Goal: Task Accomplishment & Management: Complete application form

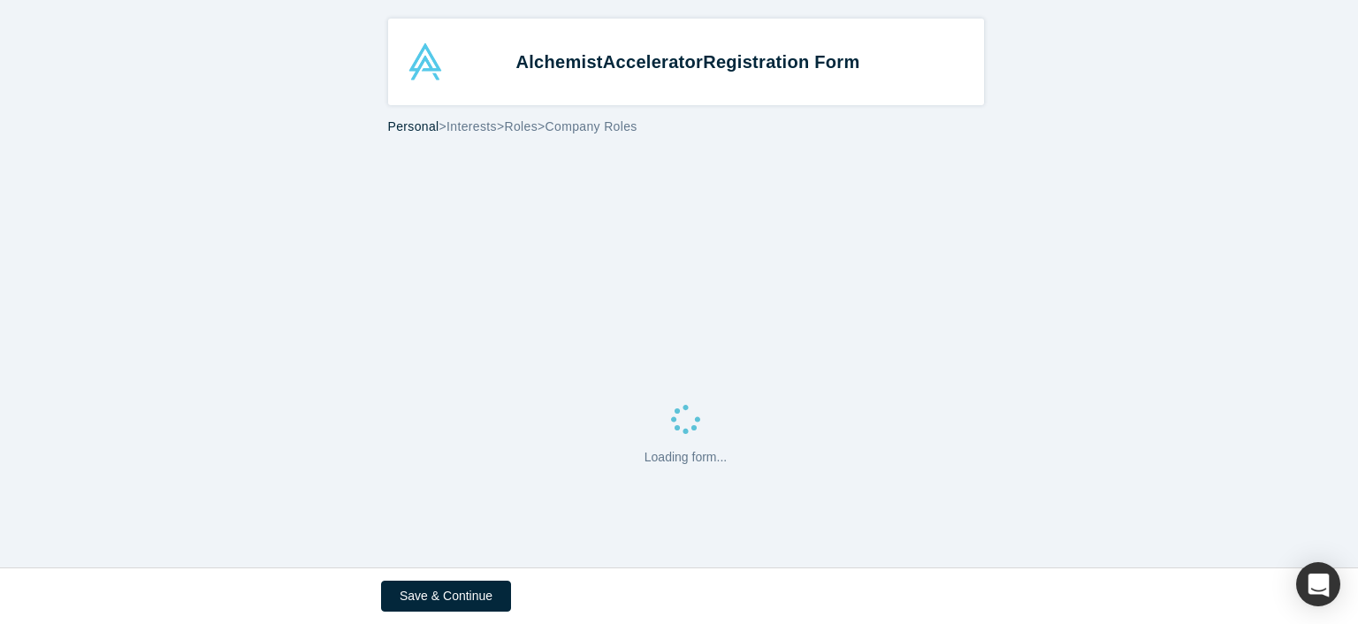
select select "US"
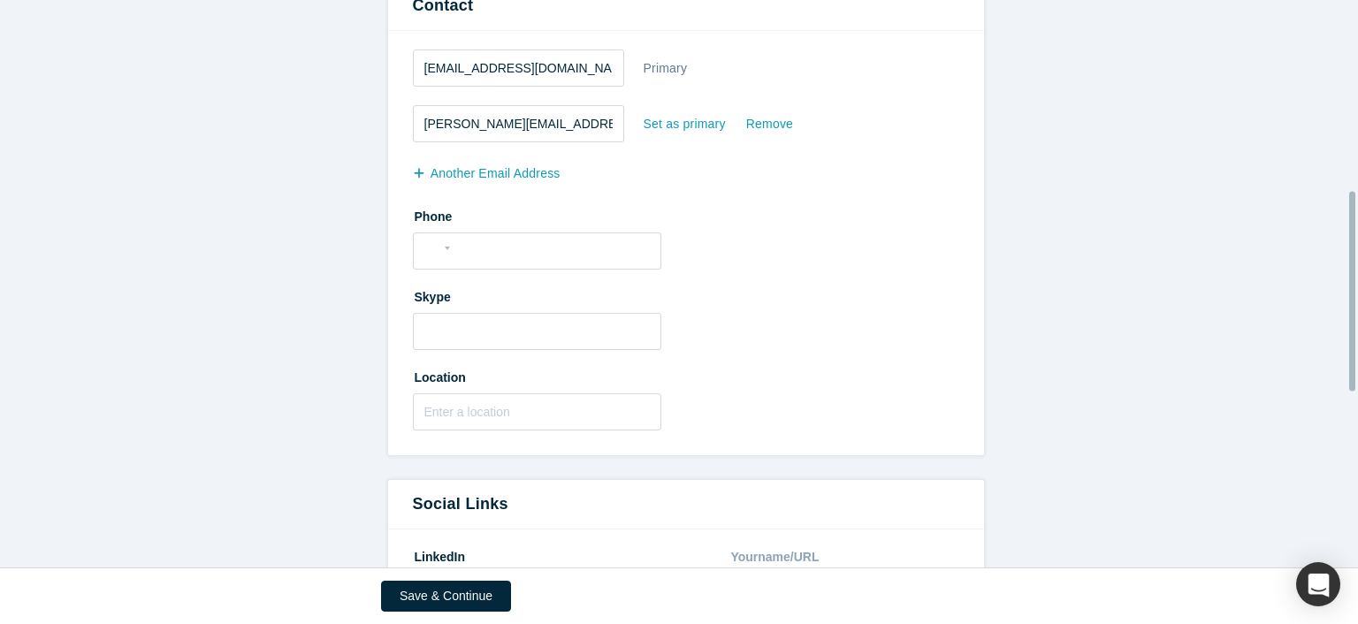
scroll to position [545, 0]
click at [546, 247] on input "tel" at bounding box center [553, 249] width 194 height 26
type input "[PHONE_NUMBER]"
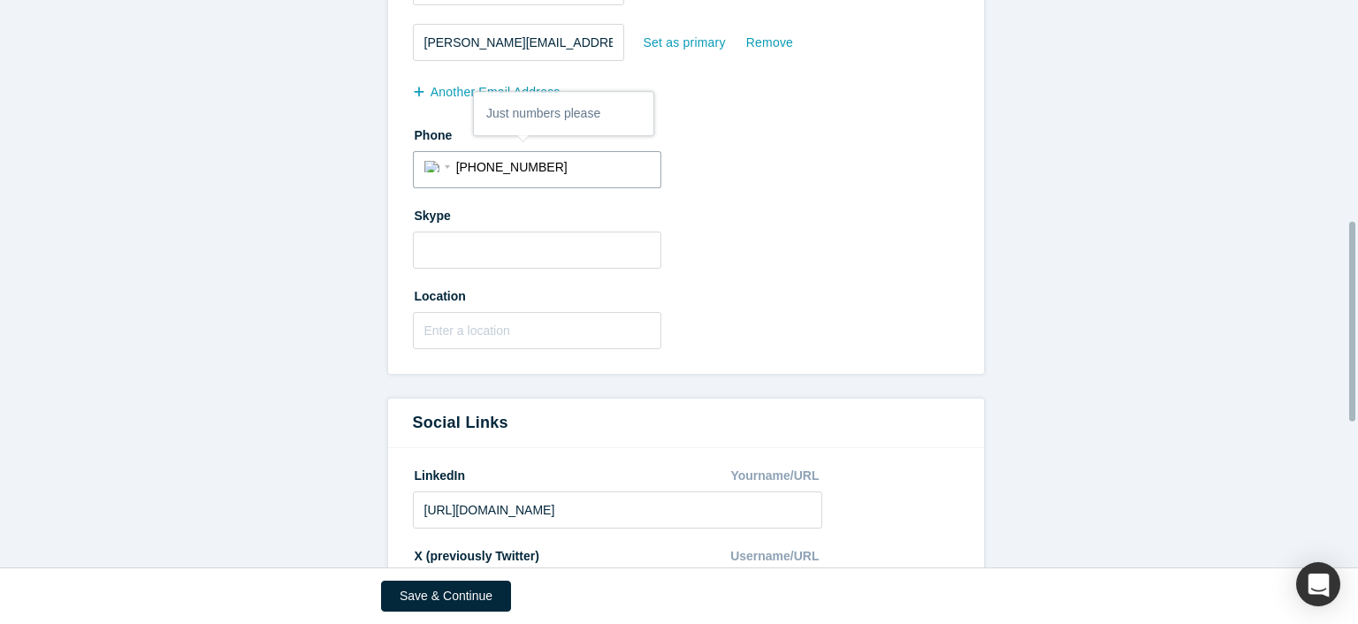
scroll to position [628, 0]
click at [553, 321] on input "text" at bounding box center [537, 328] width 248 height 37
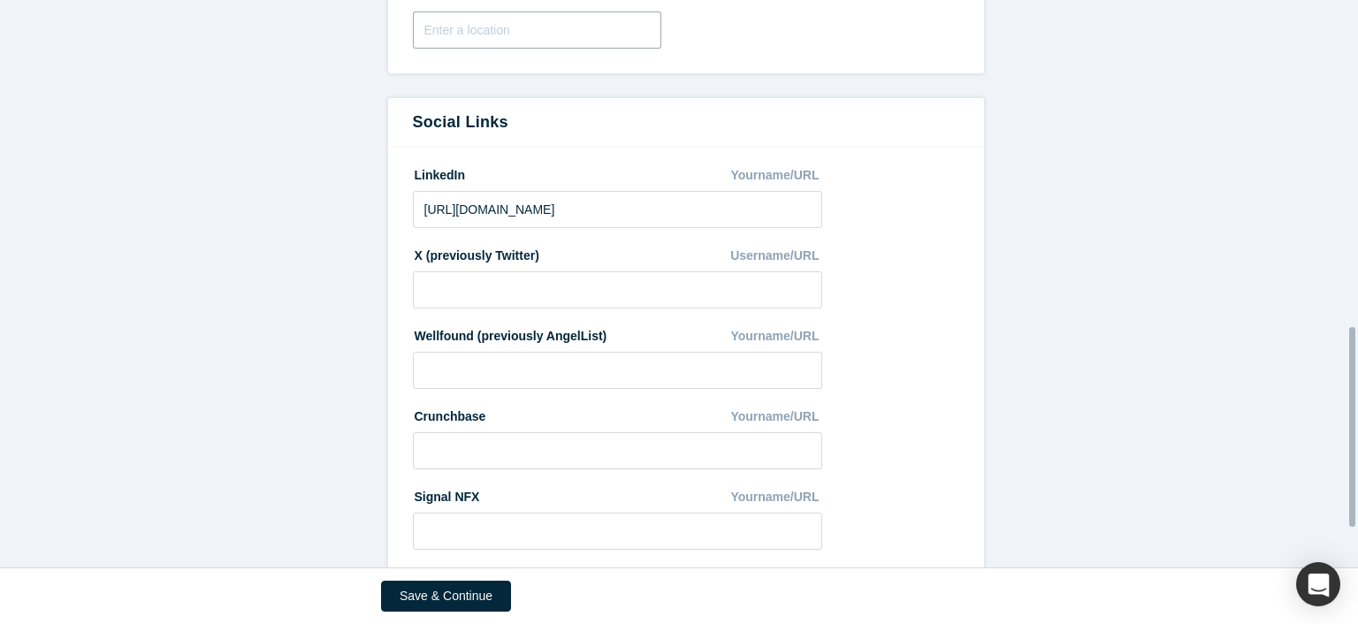
scroll to position [1037, 0]
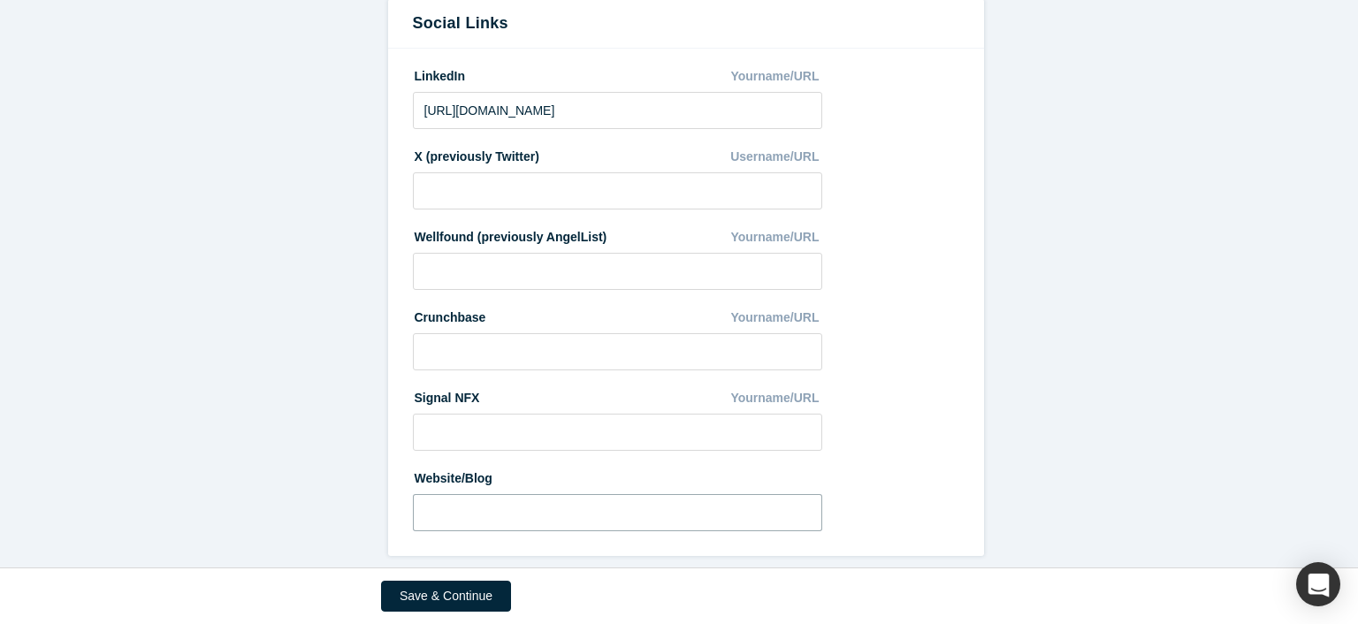
click at [479, 498] on input at bounding box center [618, 512] width 410 height 37
paste input "[URL][DOMAIN_NAME]"
type input "[URL][DOMAIN_NAME]"
click at [464, 598] on button "Save & Continue" at bounding box center [446, 596] width 130 height 31
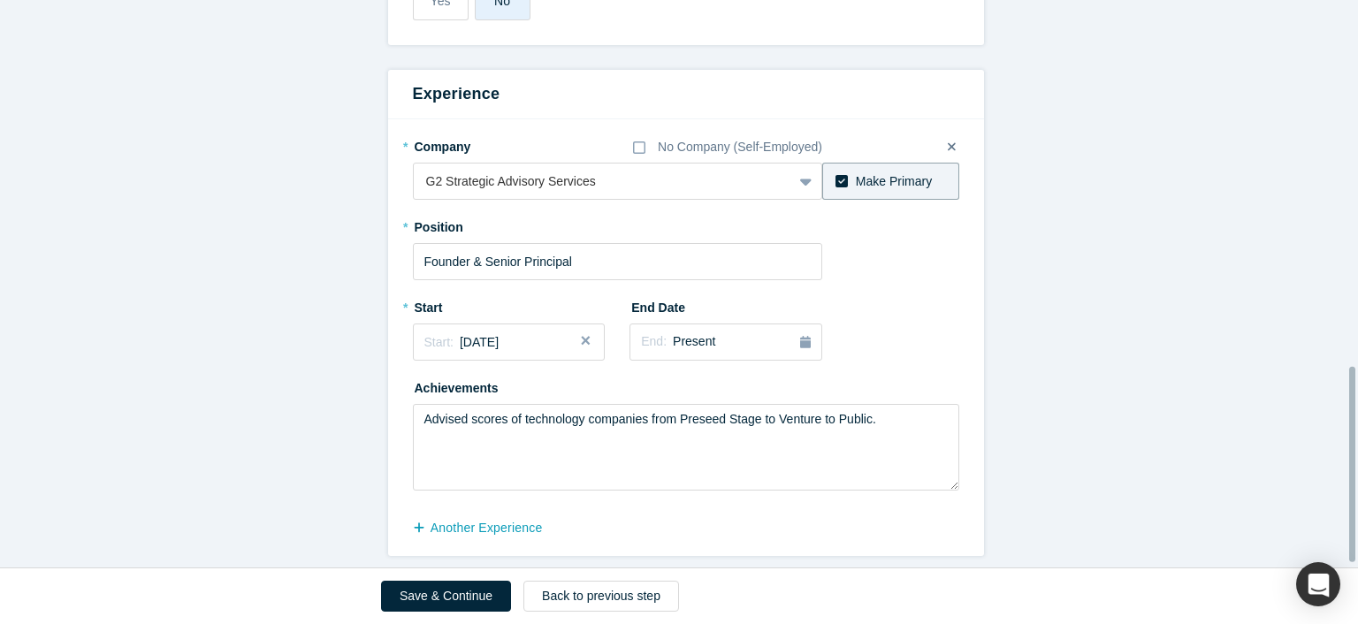
scroll to position [1073, 0]
click at [455, 588] on button "Save & Continue" at bounding box center [446, 596] width 130 height 31
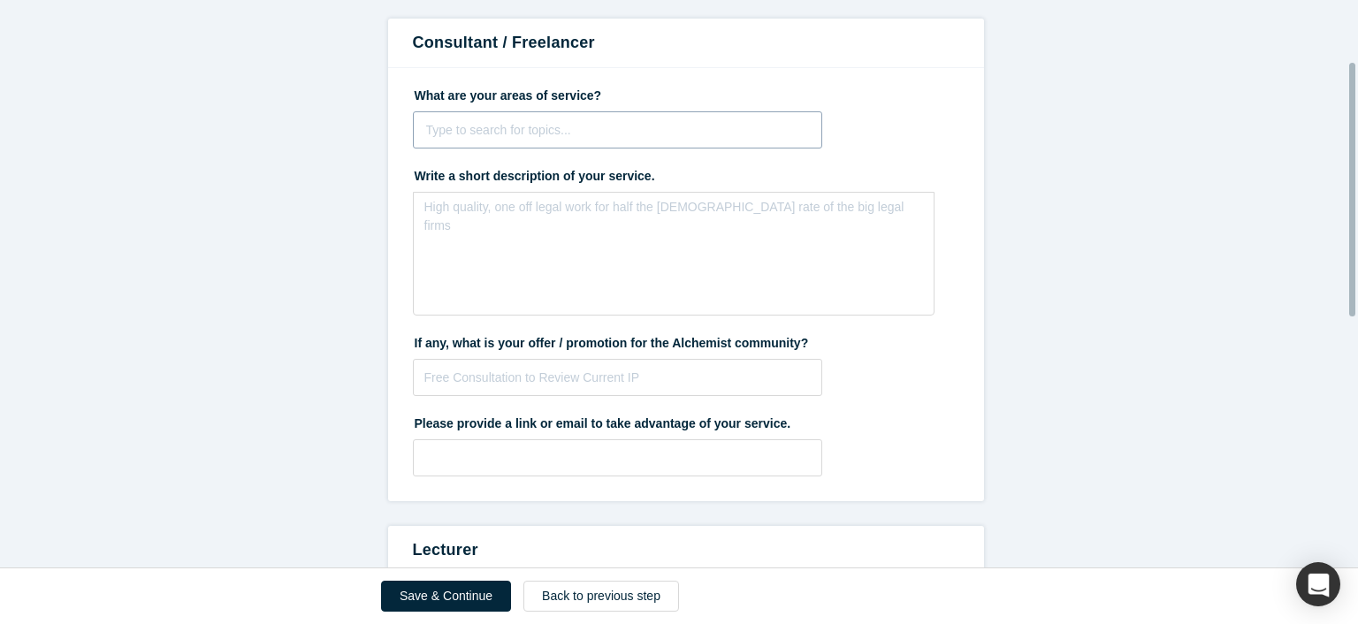
scroll to position [0, 0]
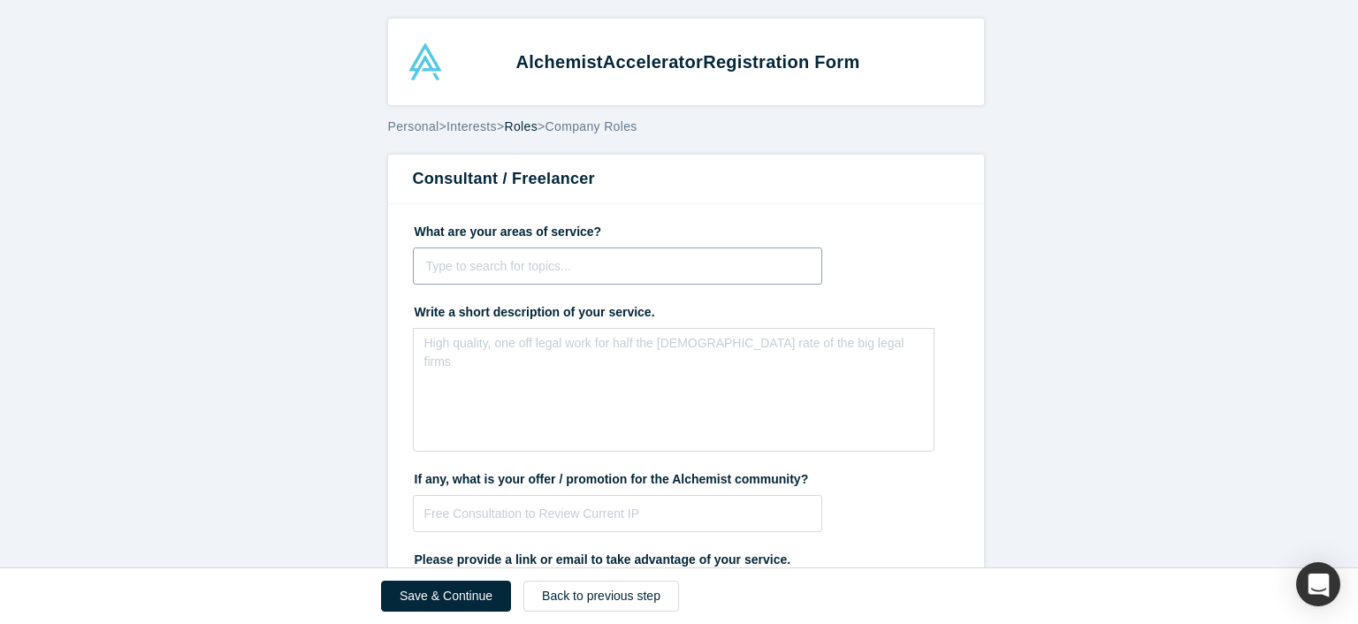
click at [599, 264] on div at bounding box center [618, 267] width 384 height 22
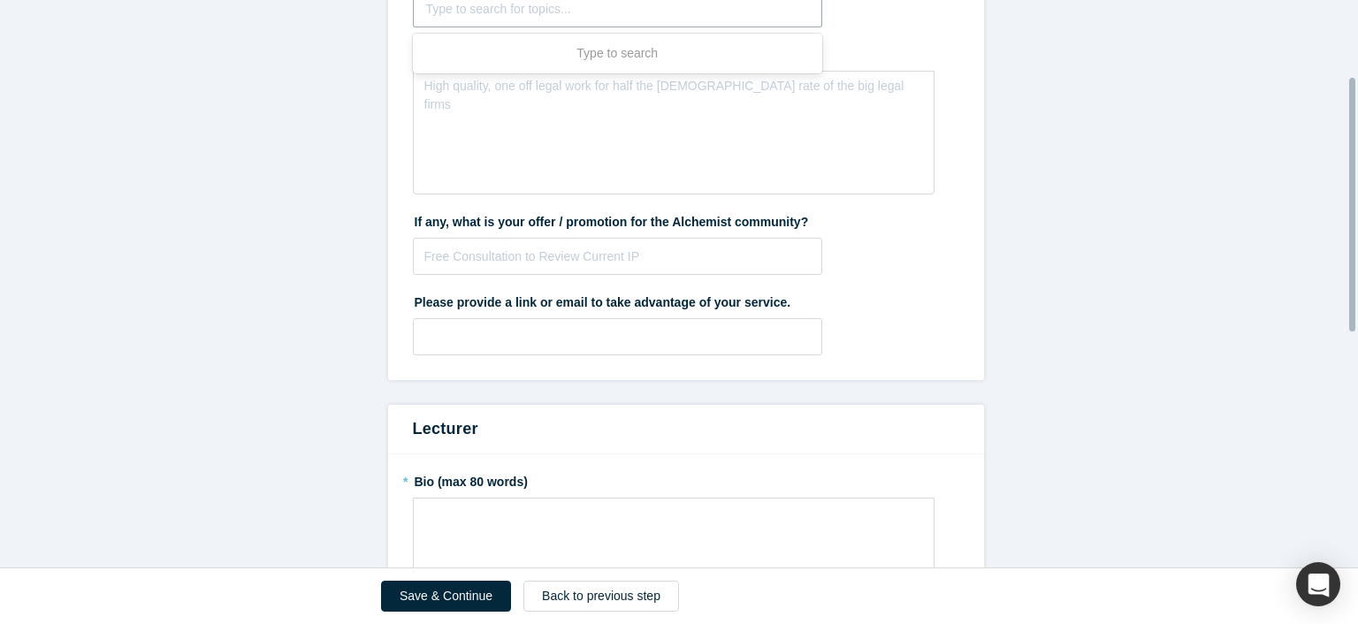
scroll to position [156, 0]
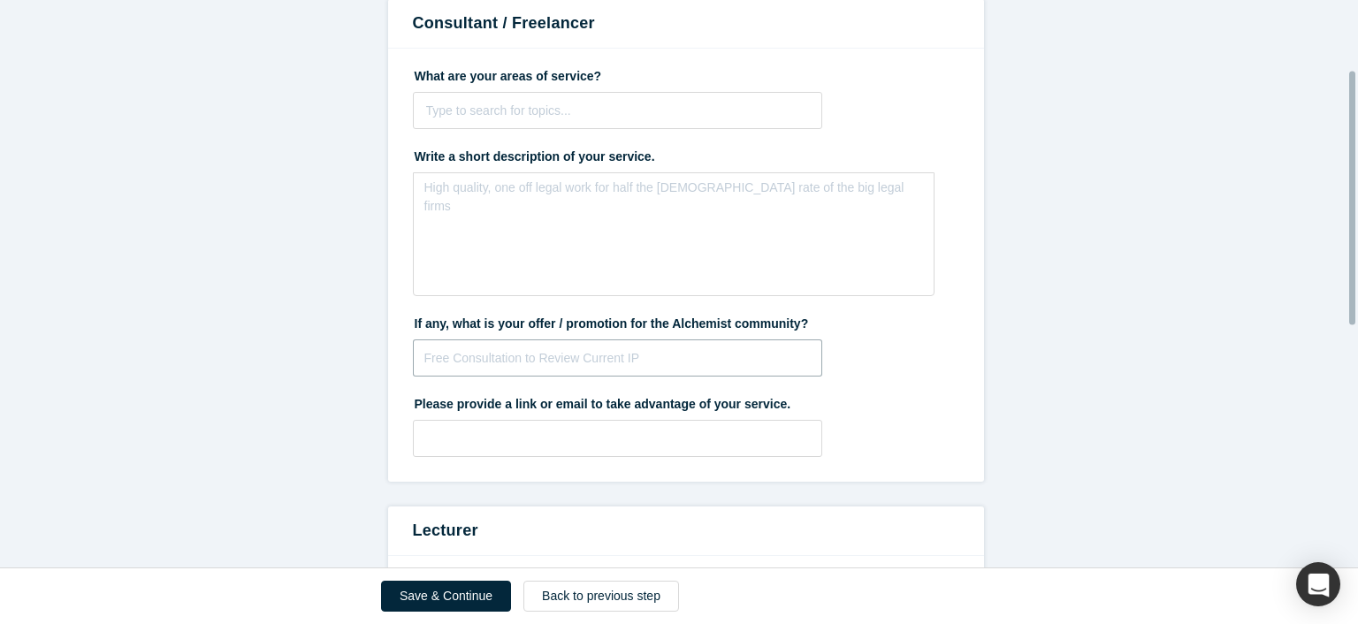
click at [631, 363] on input "text" at bounding box center [618, 358] width 410 height 37
type input "Free Initial Consultation"
click at [504, 436] on input "text" at bounding box center [618, 438] width 410 height 37
paste input "[URL][DOMAIN_NAME]"
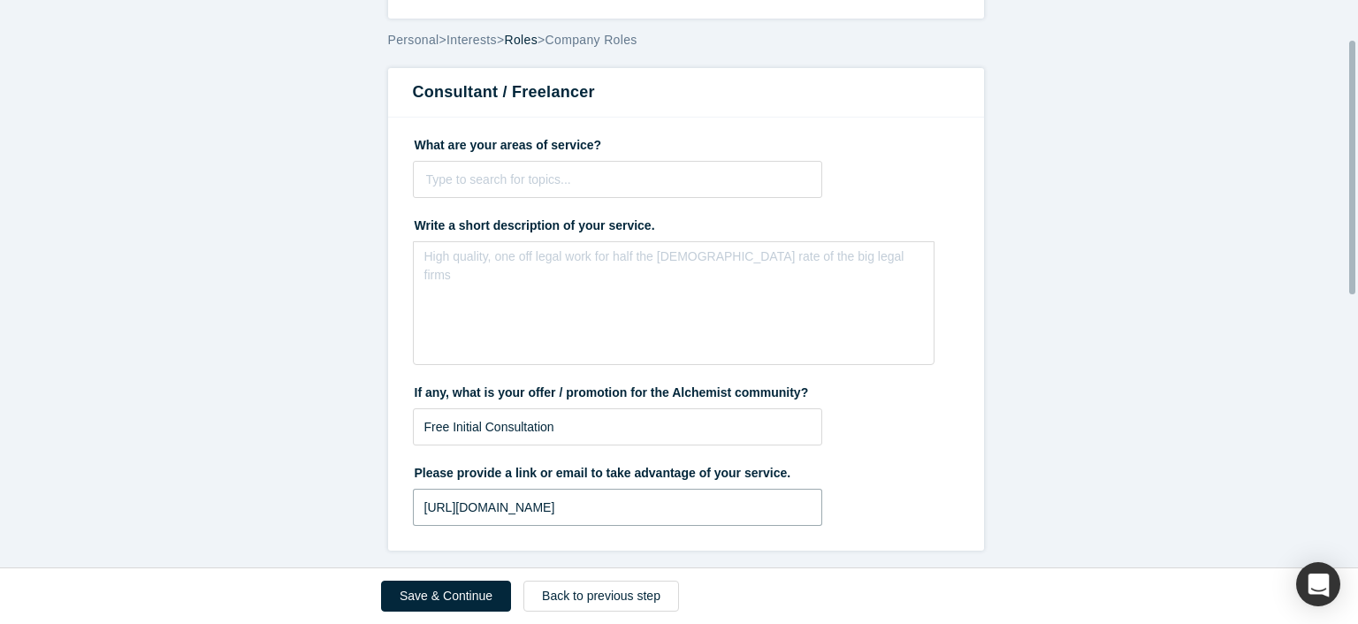
scroll to position [39, 0]
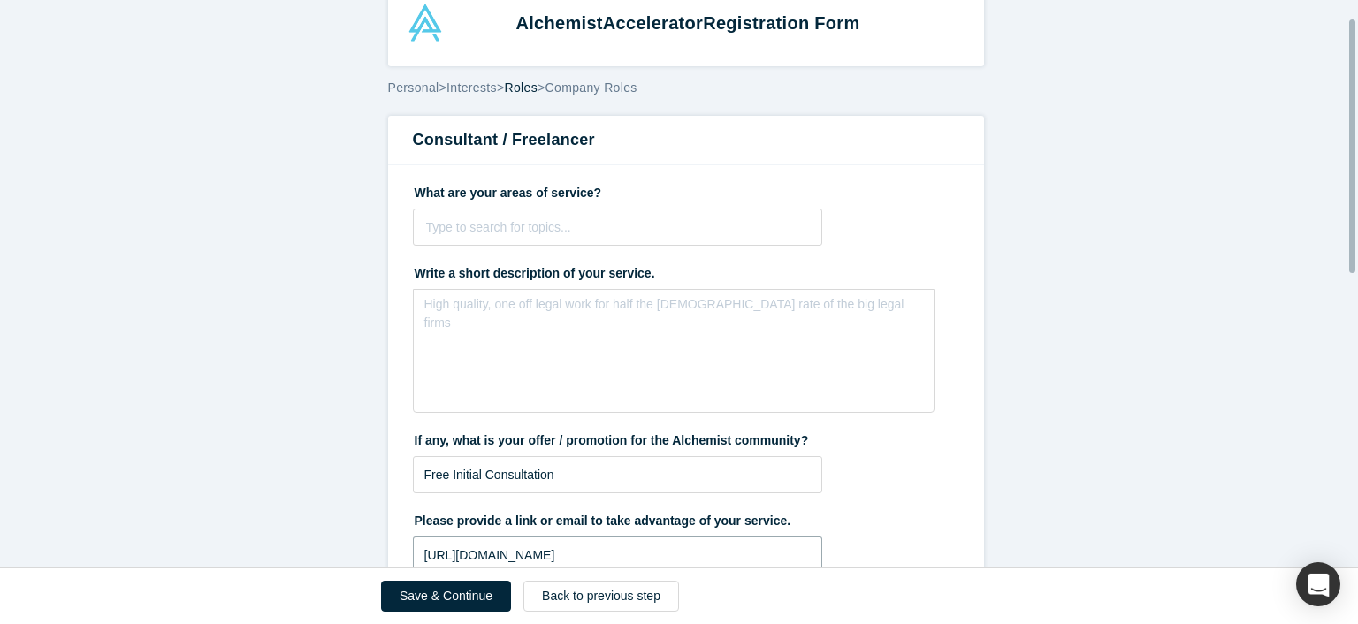
type input "[URL][DOMAIN_NAME]"
click at [493, 218] on div at bounding box center [618, 228] width 384 height 22
click at [438, 326] on div "High quality, one off legal work for half the [DEMOGRAPHIC_DATA] rate of the bi…" at bounding box center [674, 351] width 522 height 124
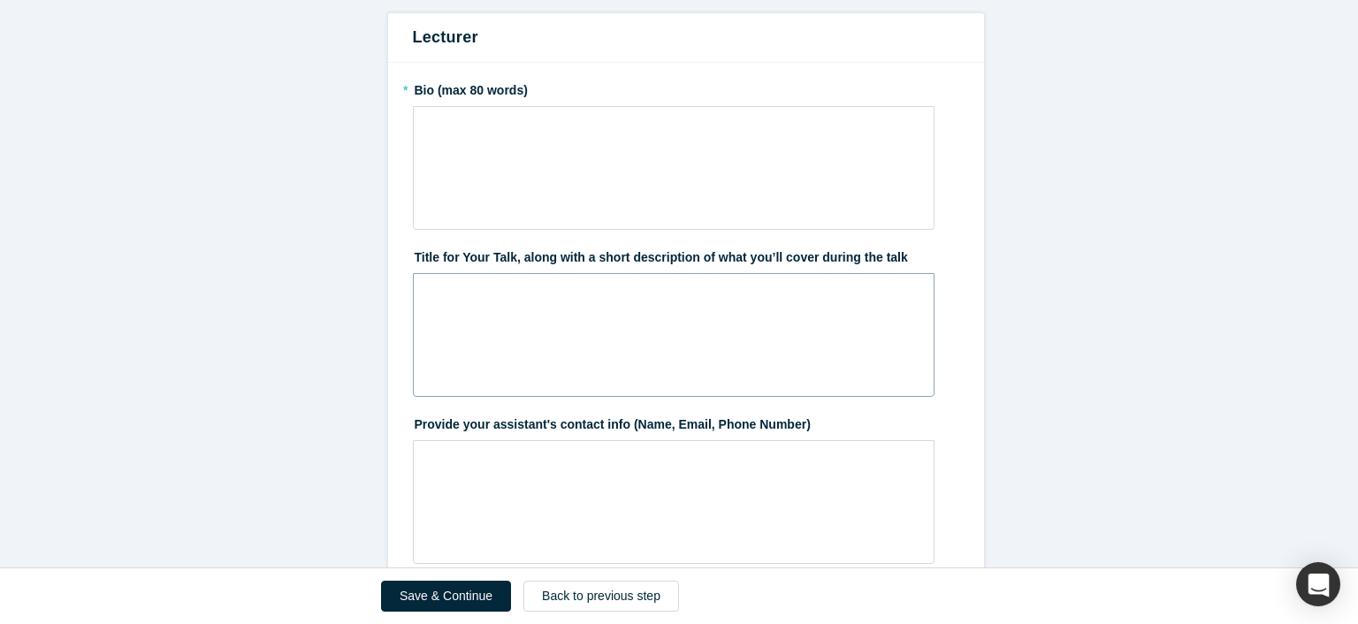
scroll to position [580, 0]
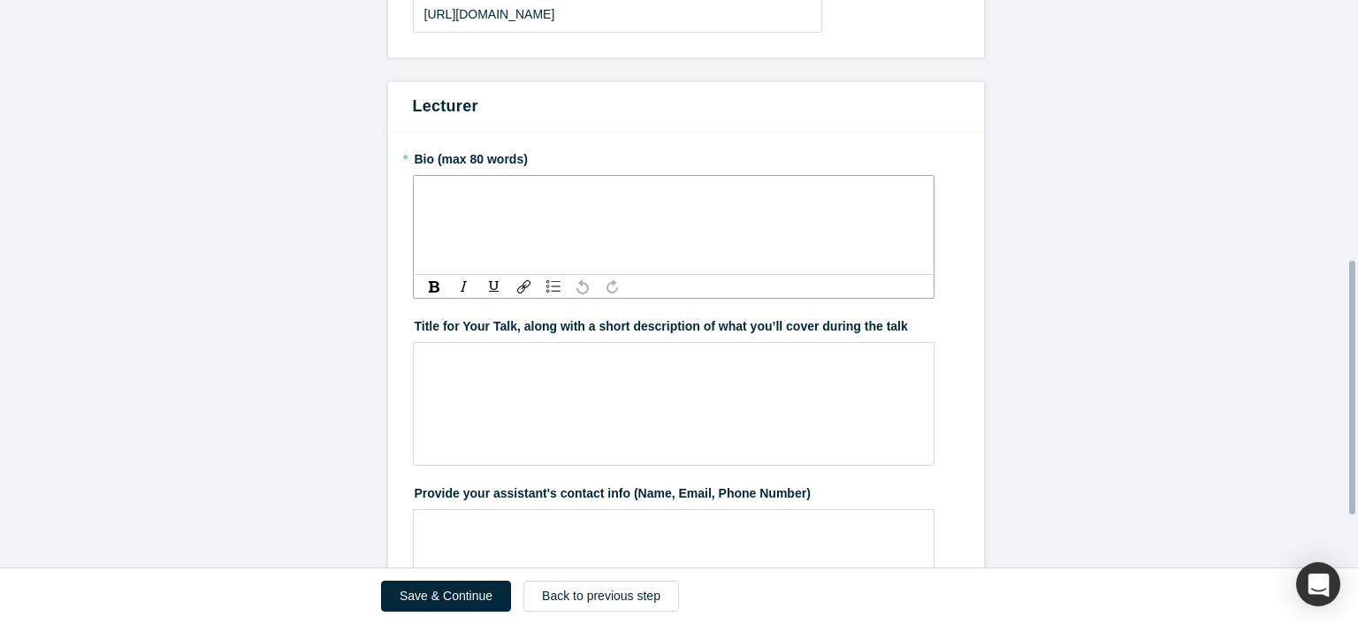
click at [499, 201] on div "rdw-editor" at bounding box center [674, 196] width 477 height 19
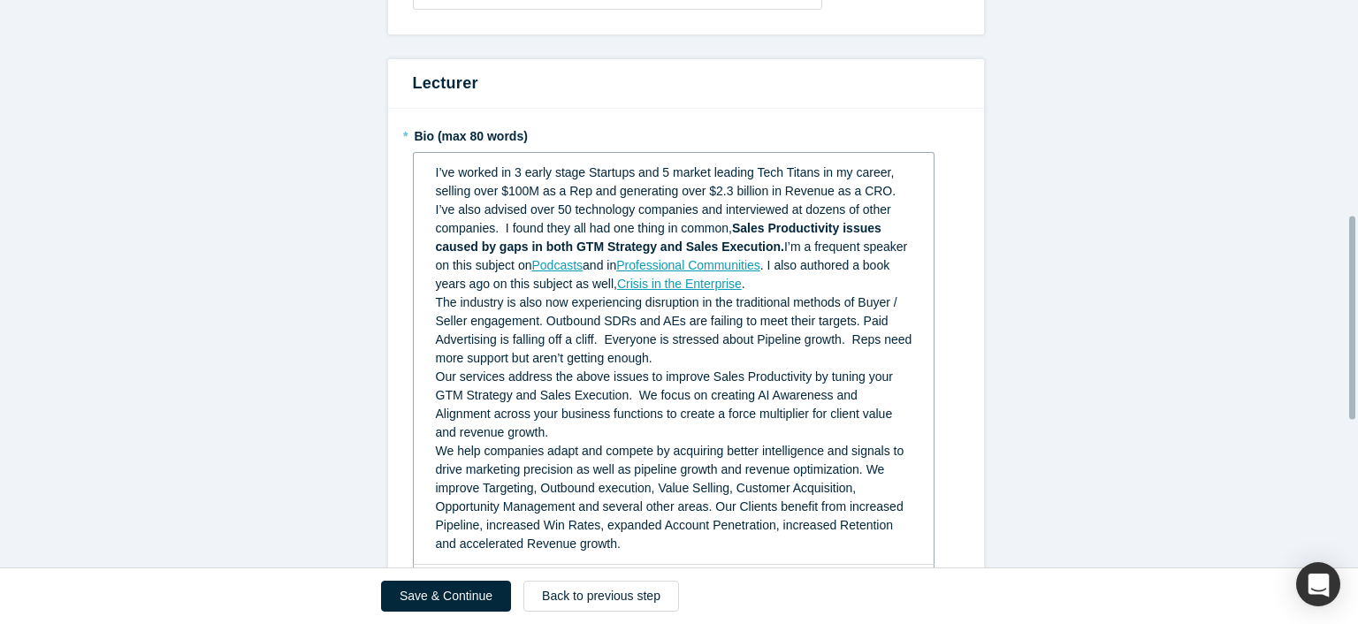
scroll to position [605, 0]
click at [436, 374] on span "Our services address the above issues to improve Sales Productivity by tuning y…" at bounding box center [666, 403] width 461 height 70
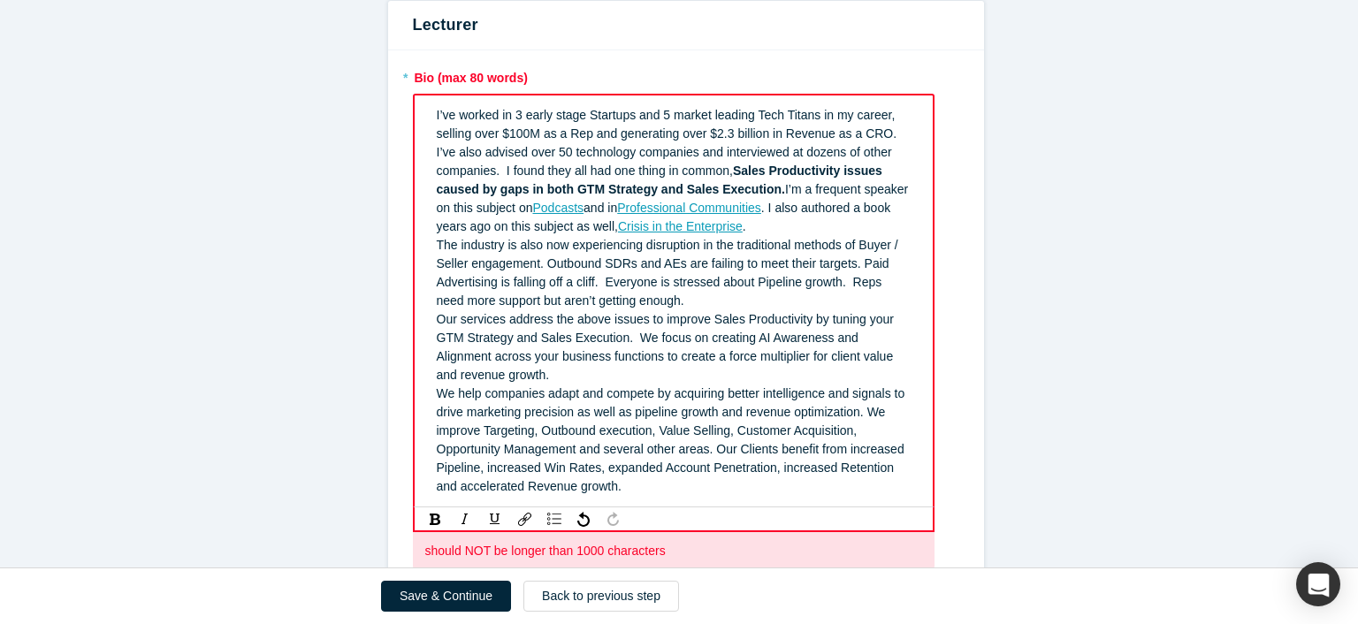
scroll to position [637, 0]
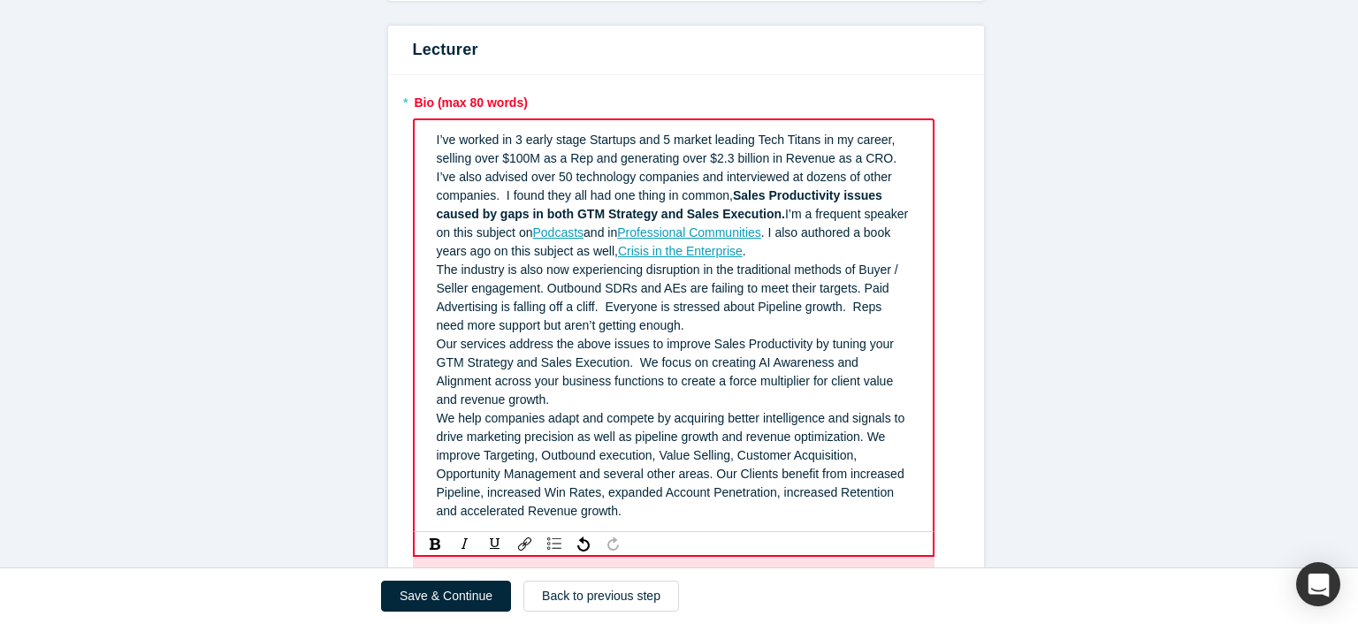
click at [437, 274] on span "The industry is also now experiencing disruption in the traditional methods of …" at bounding box center [669, 298] width 465 height 70
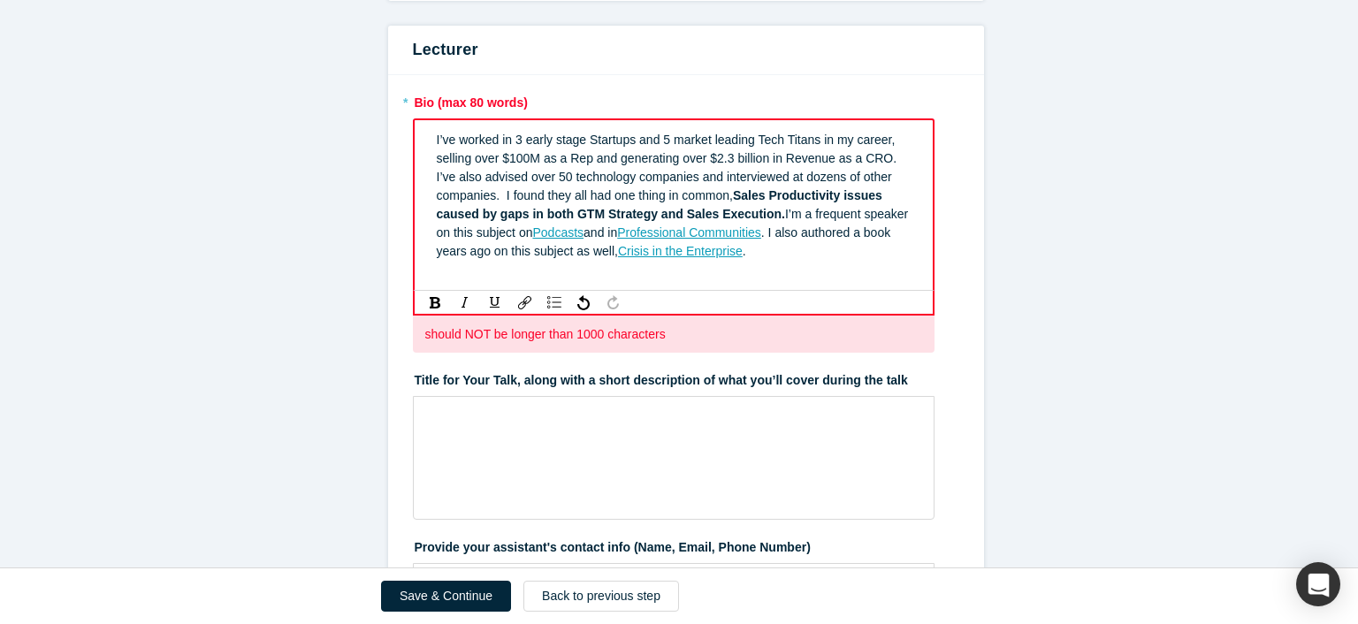
scroll to position [636, 0]
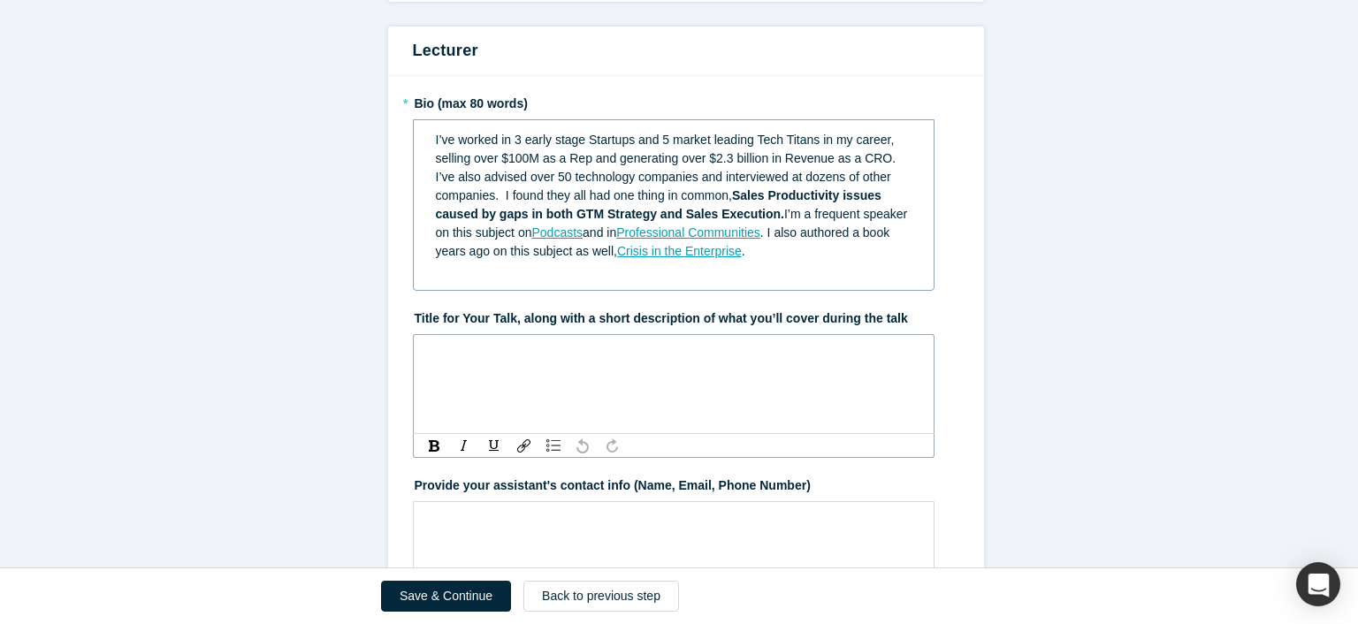
click at [444, 381] on div "rdw-wrapper" at bounding box center [674, 384] width 522 height 100
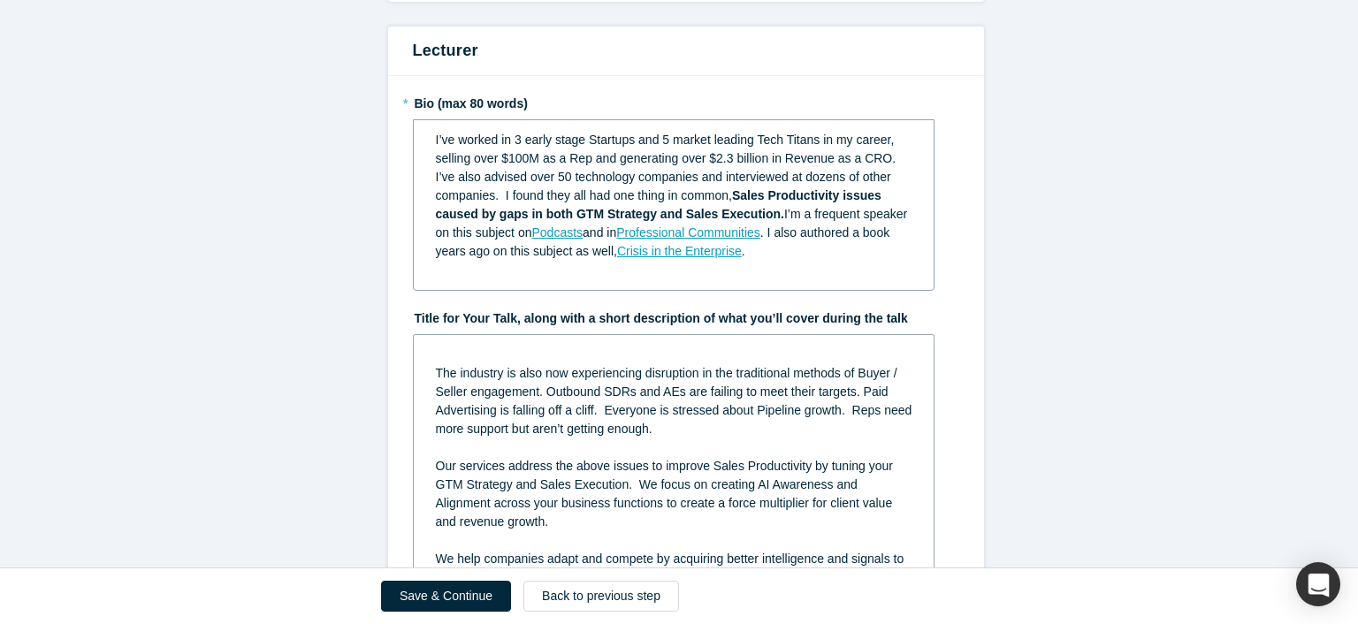
click at [427, 369] on div "The industry is also now experiencing disruption in the traditional methods of …" at bounding box center [674, 503] width 498 height 326
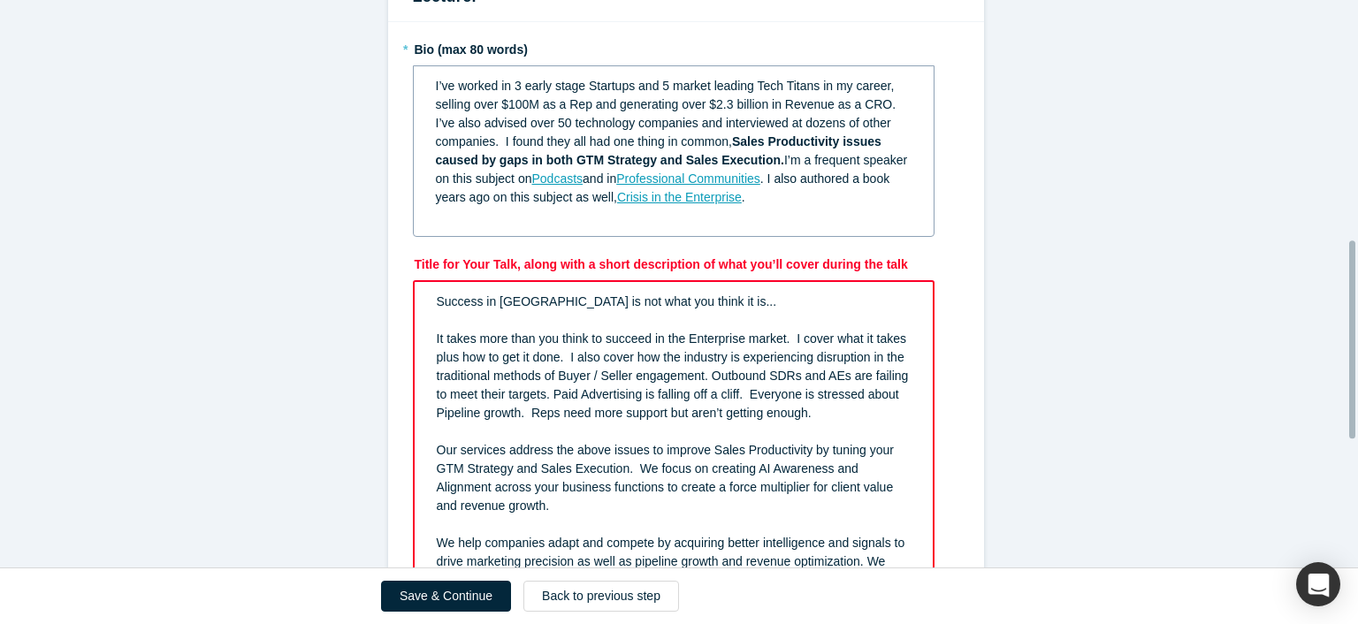
scroll to position [690, 0]
click at [649, 447] on span "Our services address the above issues to improve Sales Productivity by tuning y…" at bounding box center [667, 478] width 461 height 70
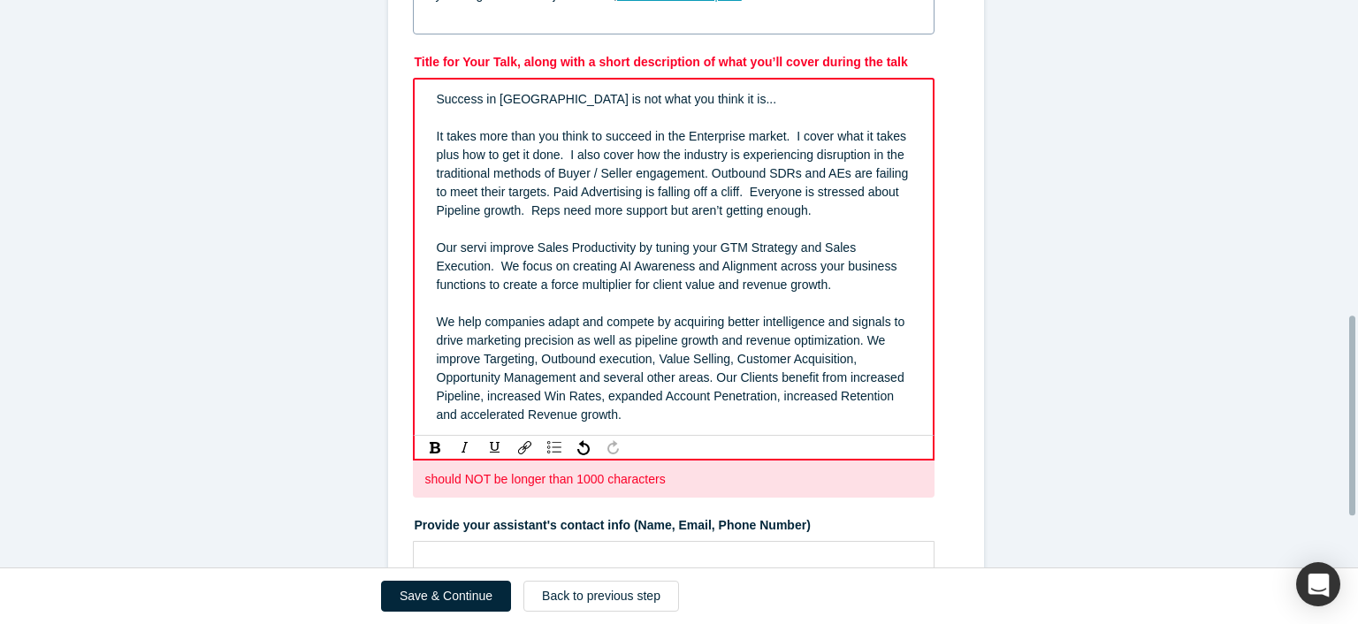
scroll to position [894, 0]
click at [631, 409] on div "We help companies adapt and compete by acquiring better intelligence and signal…" at bounding box center [674, 366] width 475 height 111
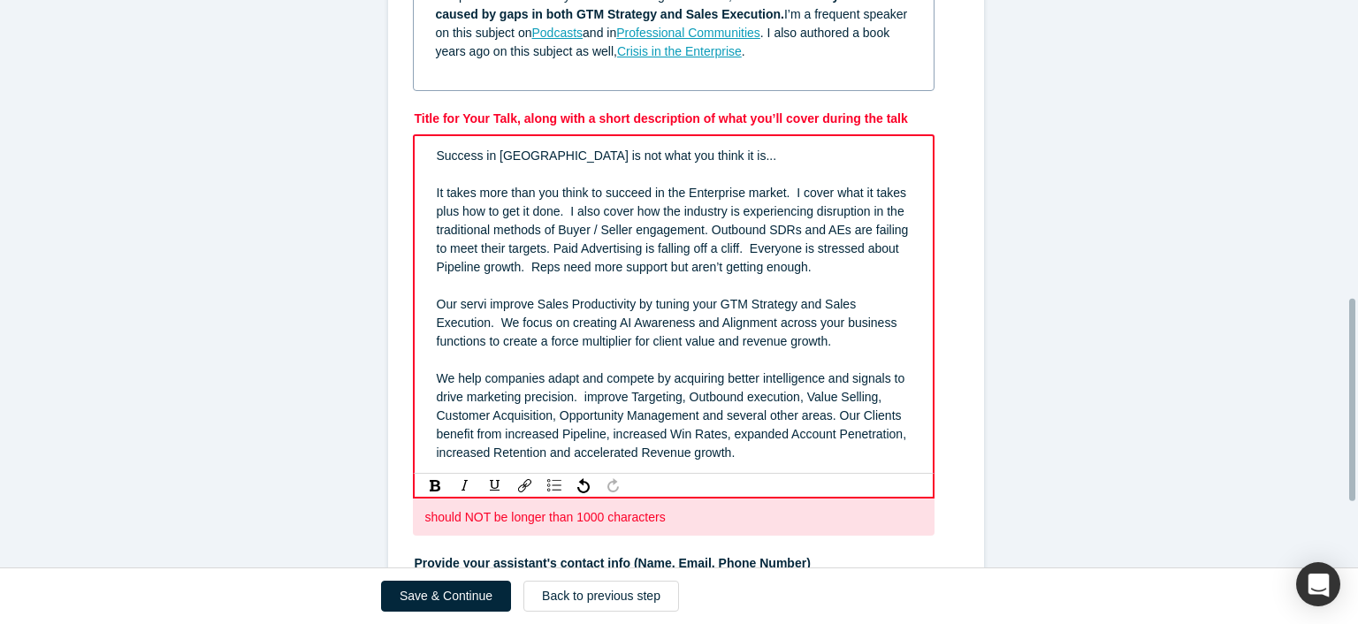
scroll to position [837, 0]
click at [767, 334] on div "Our servi improve Sales Productivity by tuning your GTM Strategy and Sales Exec…" at bounding box center [674, 322] width 475 height 56
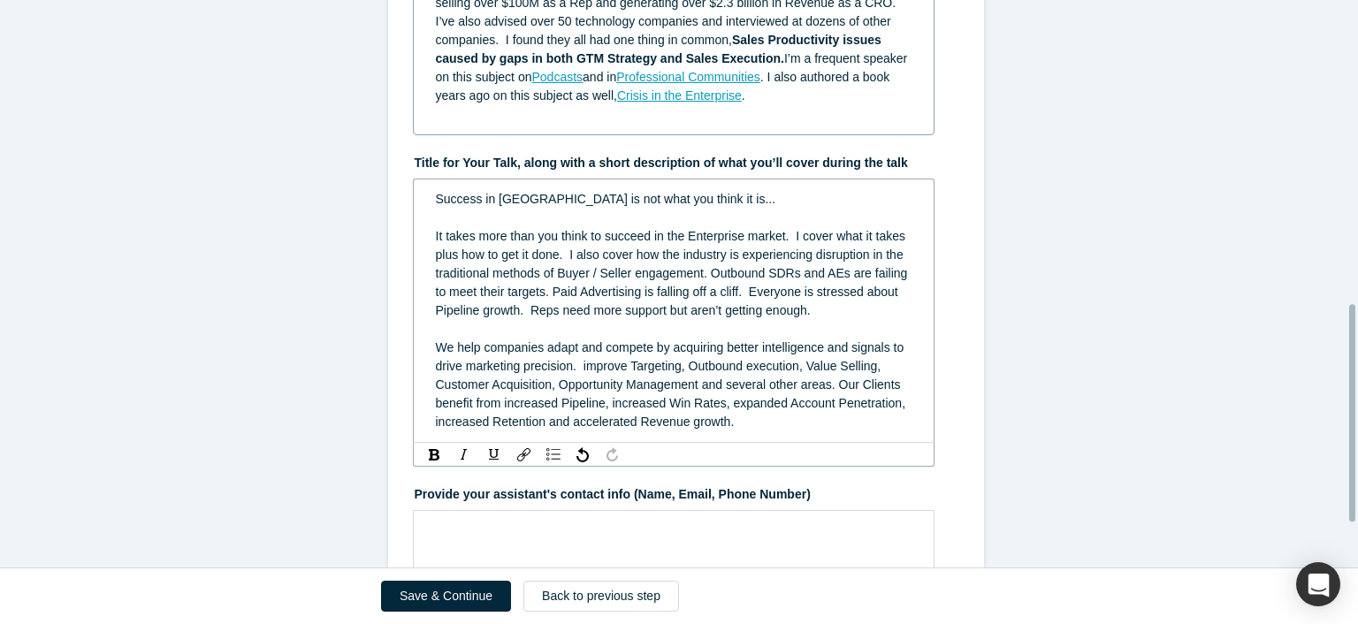
scroll to position [785, 0]
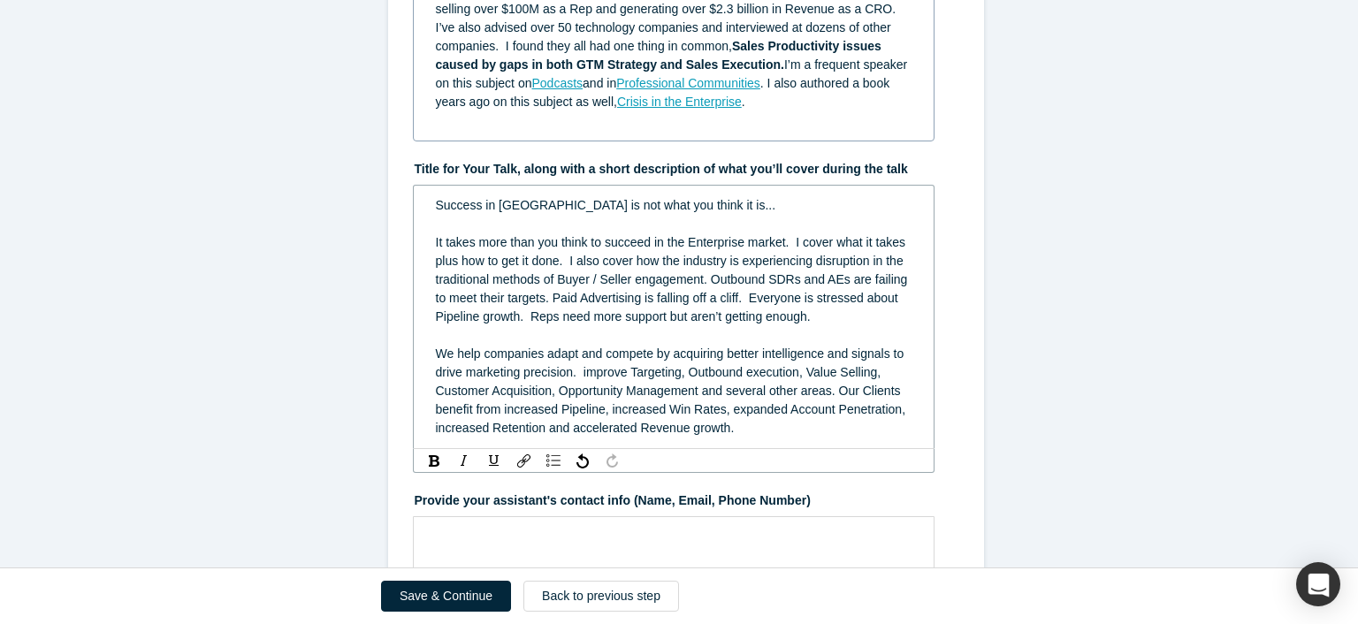
click at [814, 316] on div "It takes more than you think to succeed in the Enterprise market. I cover what …" at bounding box center [674, 279] width 477 height 93
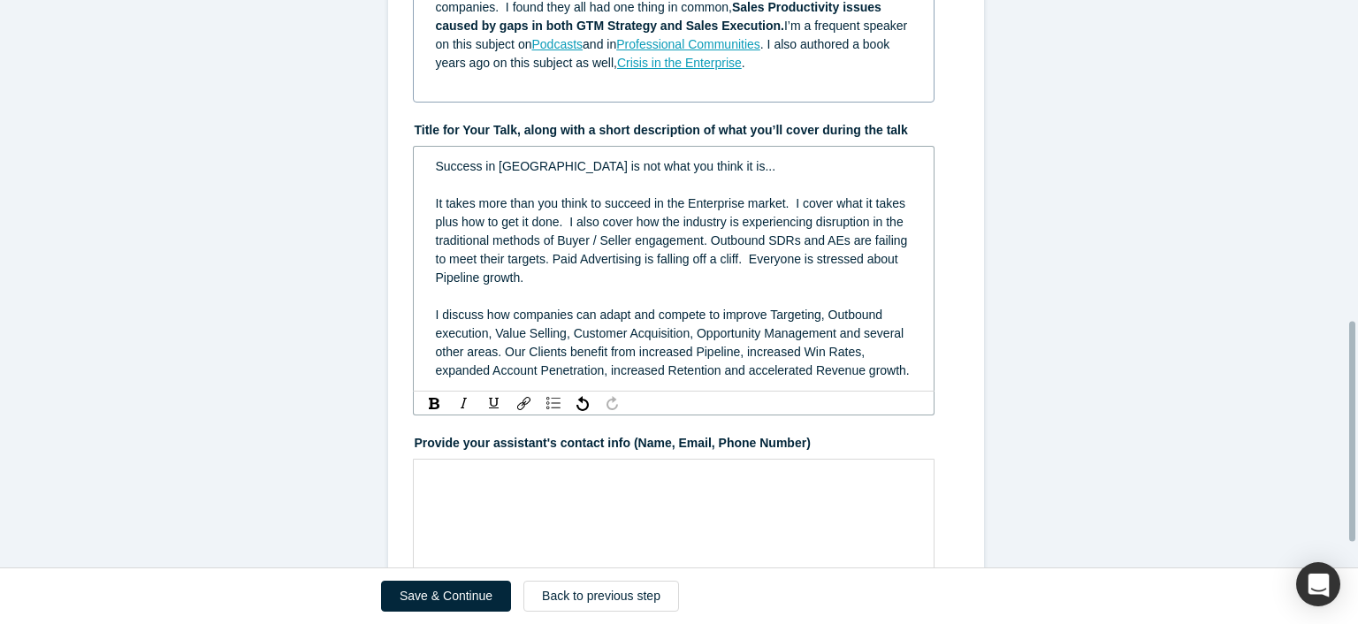
scroll to position [824, 0]
click at [629, 352] on span "I discuss how companies can adapt and compete to improve Targeting, Outbound ex…" at bounding box center [673, 343] width 474 height 70
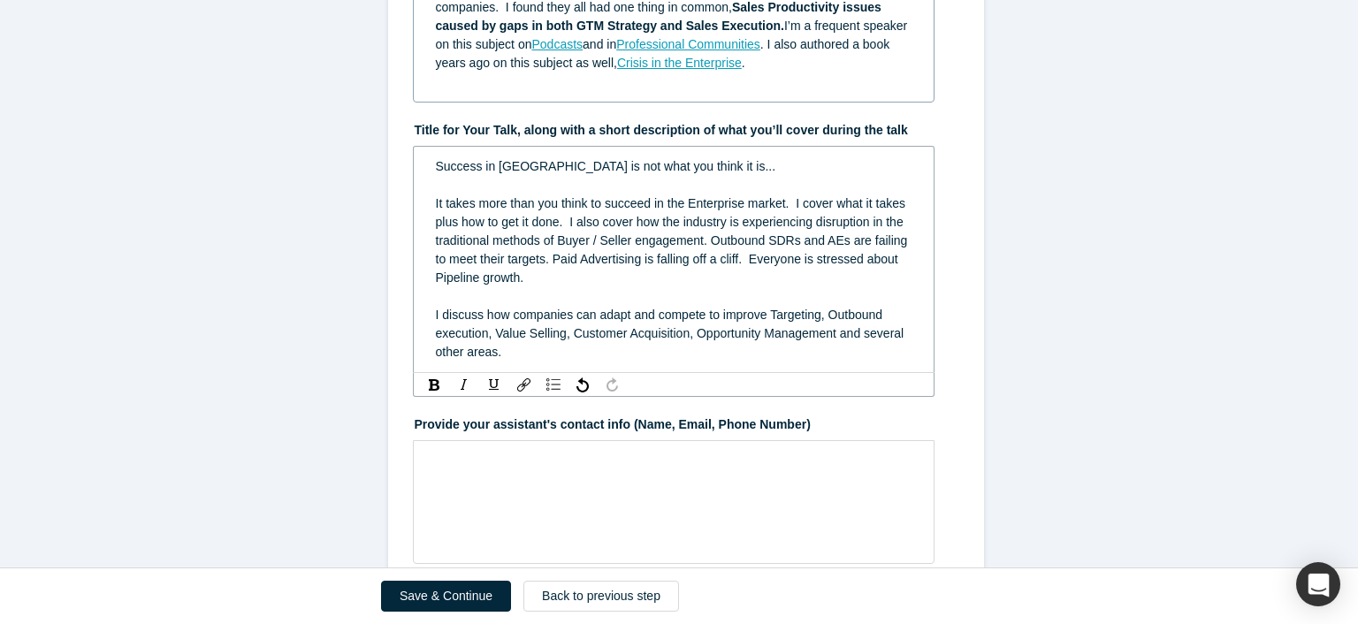
scroll to position [868, 0]
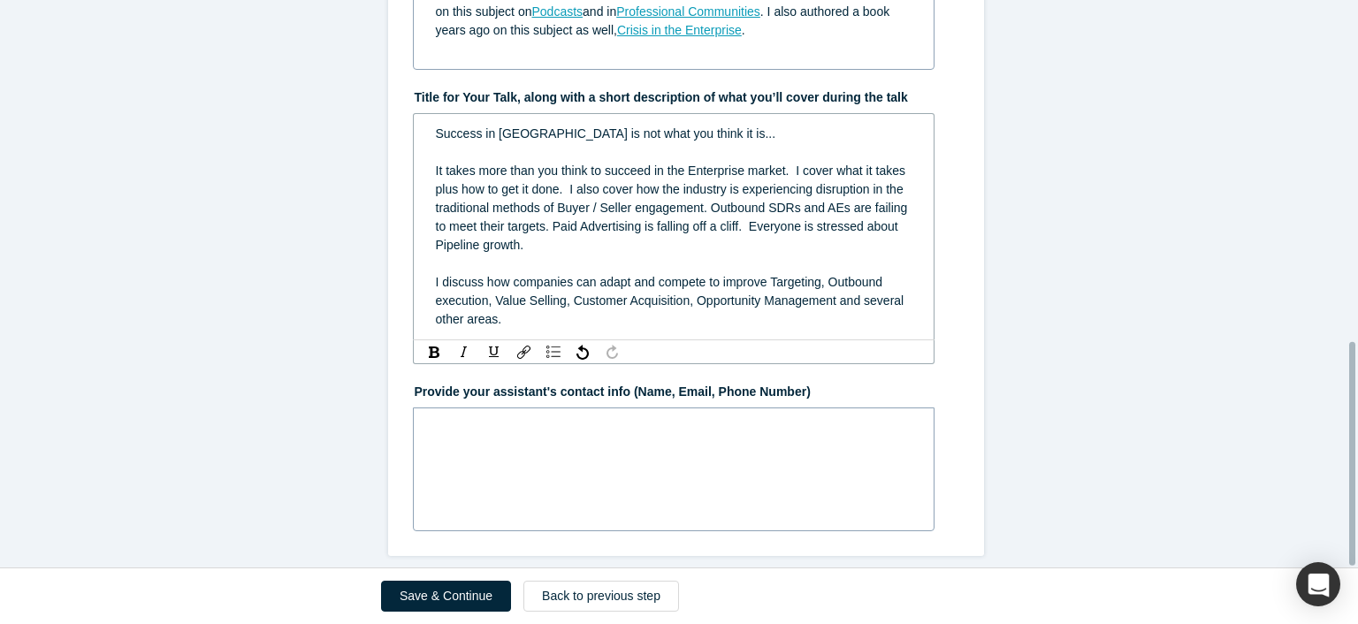
click at [523, 420] on div "rdw-editor" at bounding box center [674, 428] width 477 height 19
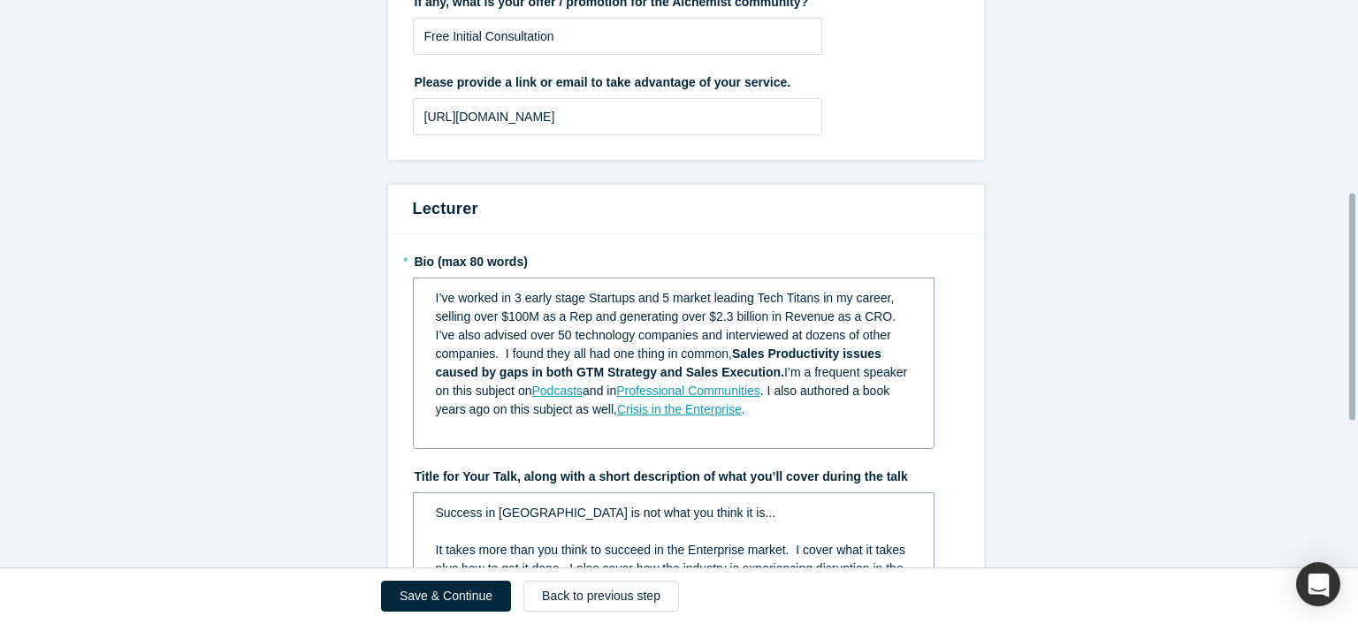
scroll to position [482, 0]
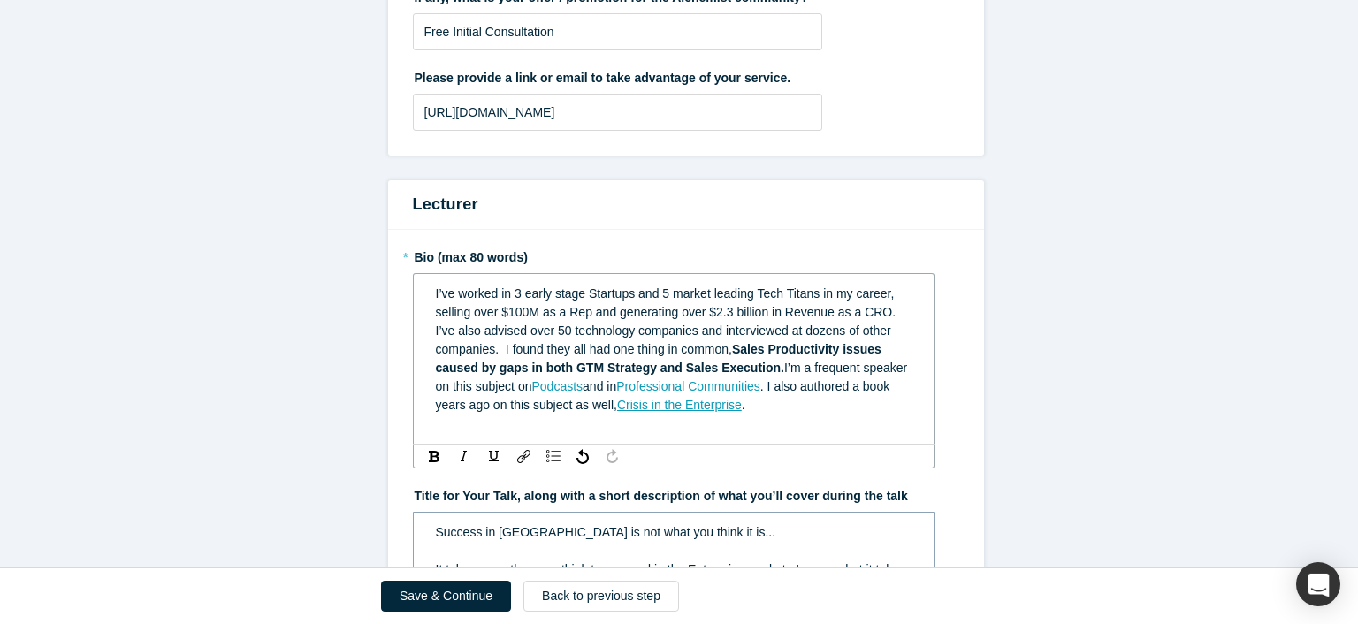
click at [436, 300] on span "I’ve worked in 3 early stage Startups and 5 market leading Tech Titans in my ca…" at bounding box center [669, 321] width 467 height 70
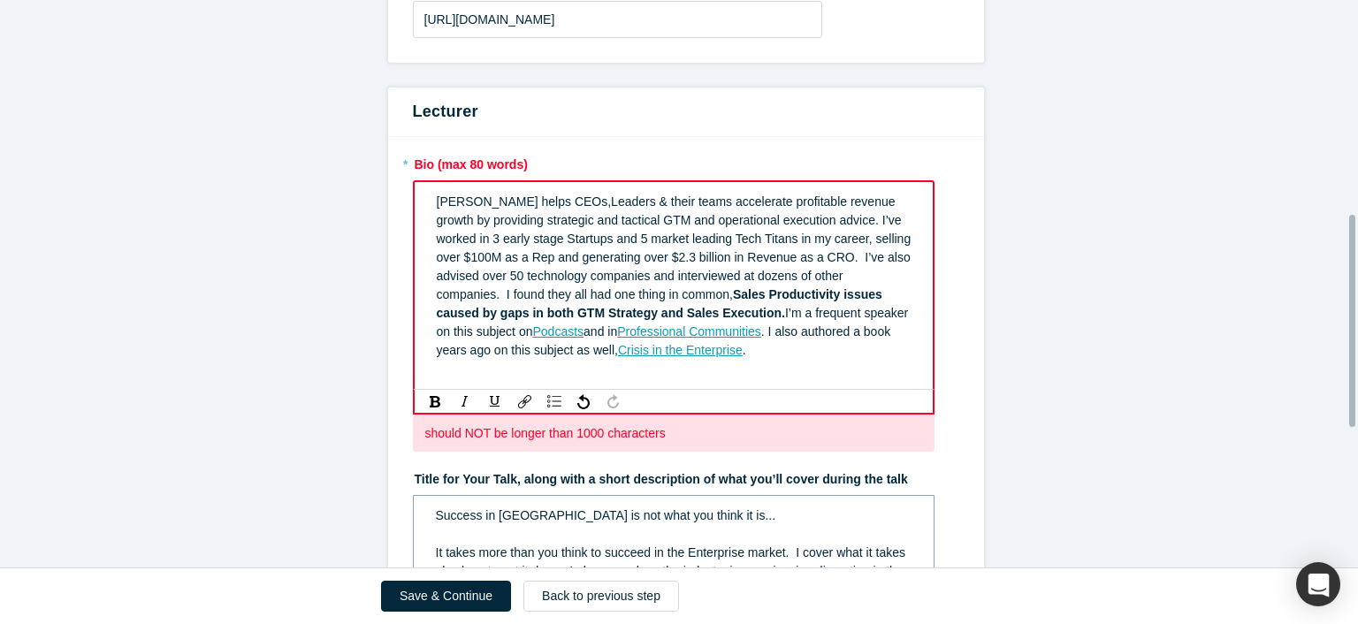
scroll to position [576, 0]
click at [453, 373] on div "rdw-editor" at bounding box center [674, 368] width 475 height 19
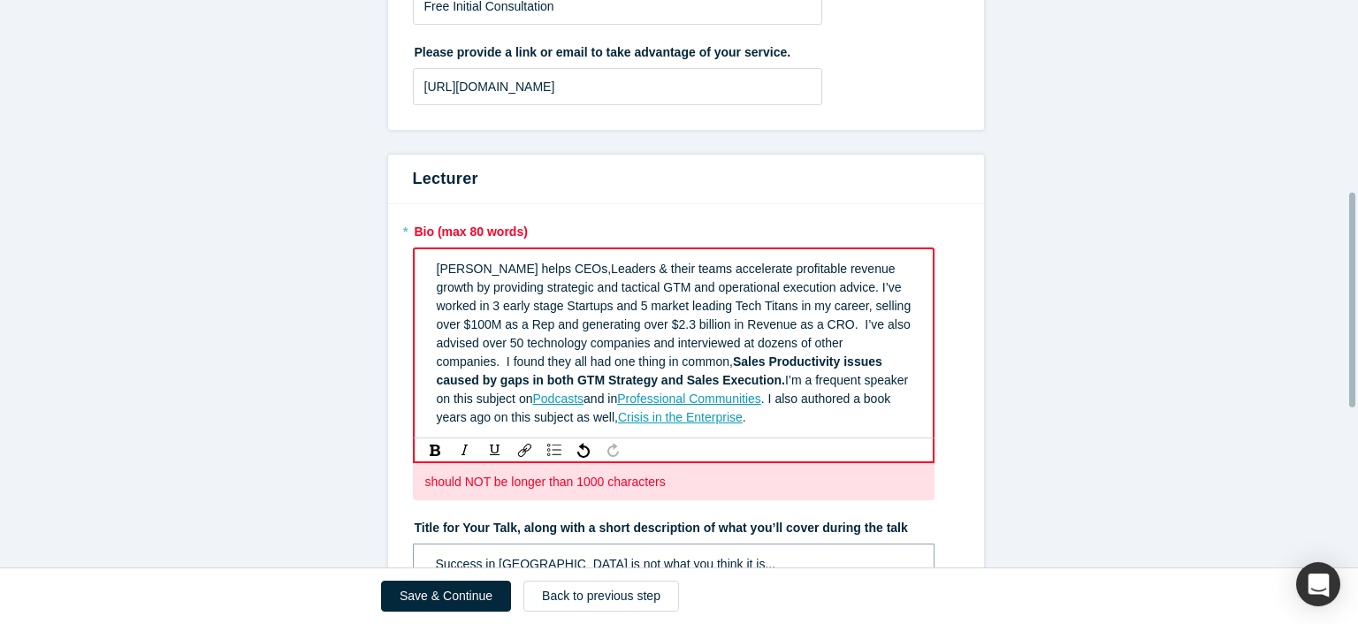
scroll to position [505, 0]
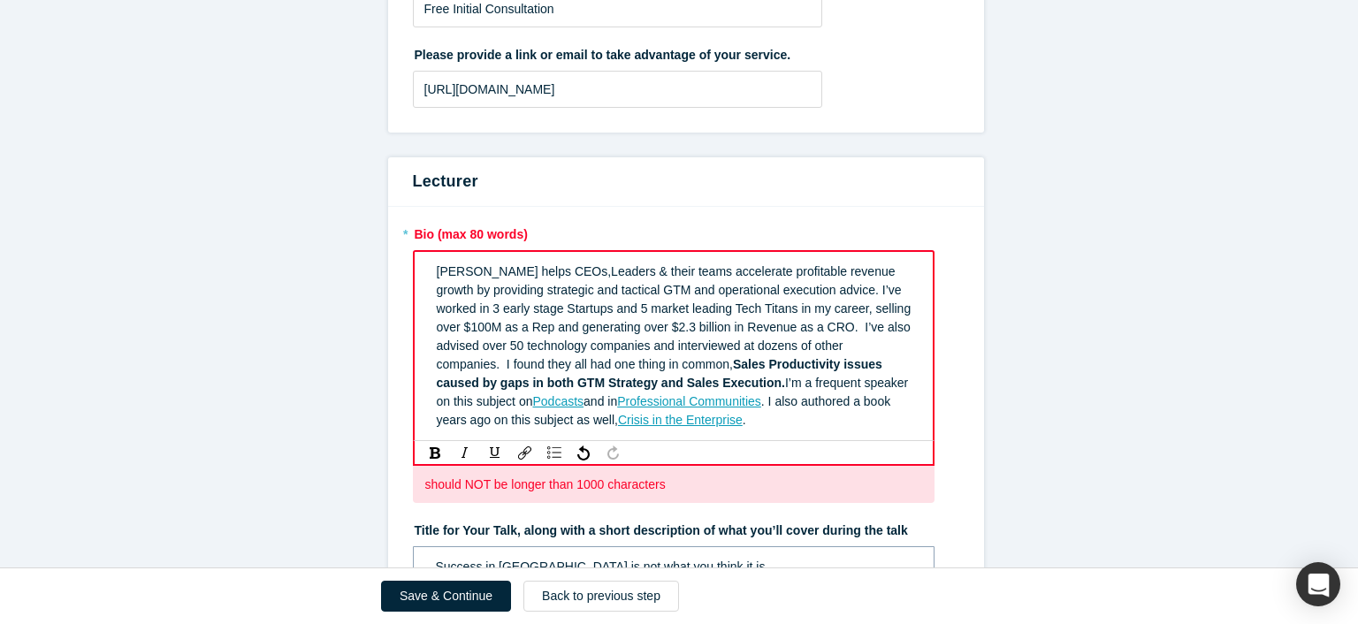
click at [770, 403] on span ". I also authored a book years ago on this subject as well," at bounding box center [666, 410] width 458 height 33
click at [651, 382] on span "I’m a frequent speaker on this subject on" at bounding box center [675, 392] width 476 height 33
click at [566, 271] on span "[PERSON_NAME] helps CEOs,Leaders & their teams accelerate profitable revenue gr…" at bounding box center [676, 318] width 478 height 107
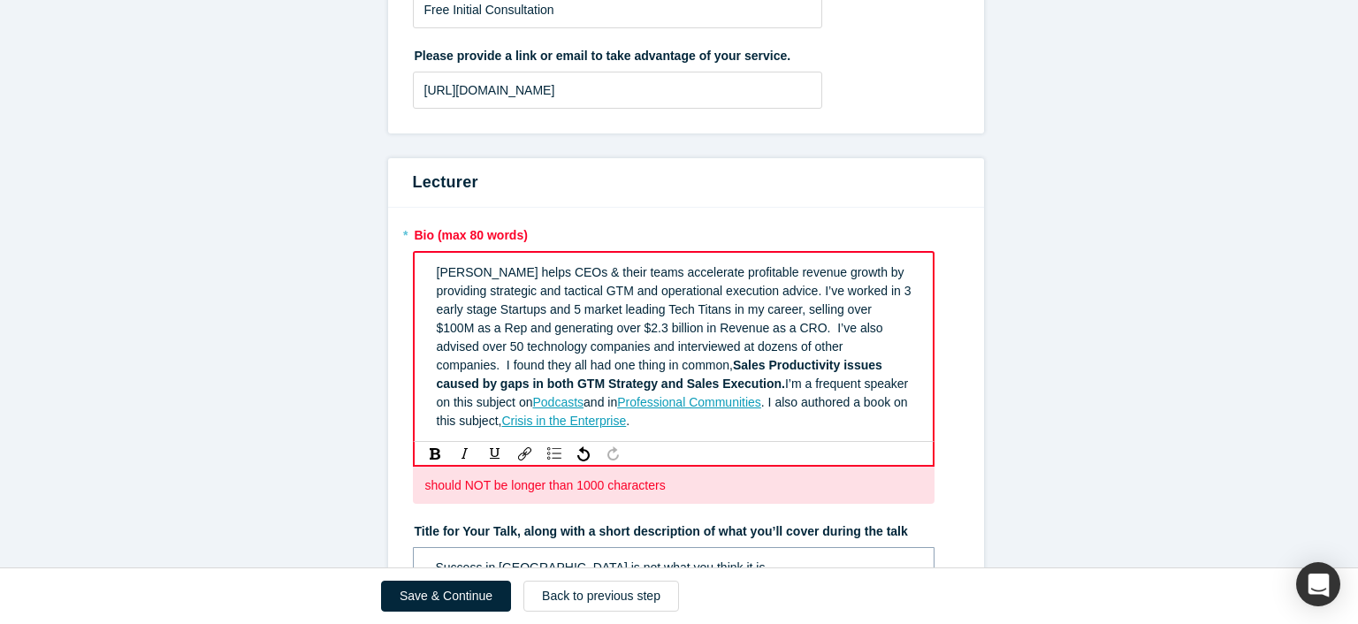
click at [662, 289] on span "[PERSON_NAME] helps CEOs & their teams accelerate profitable revenue growth by …" at bounding box center [676, 318] width 478 height 107
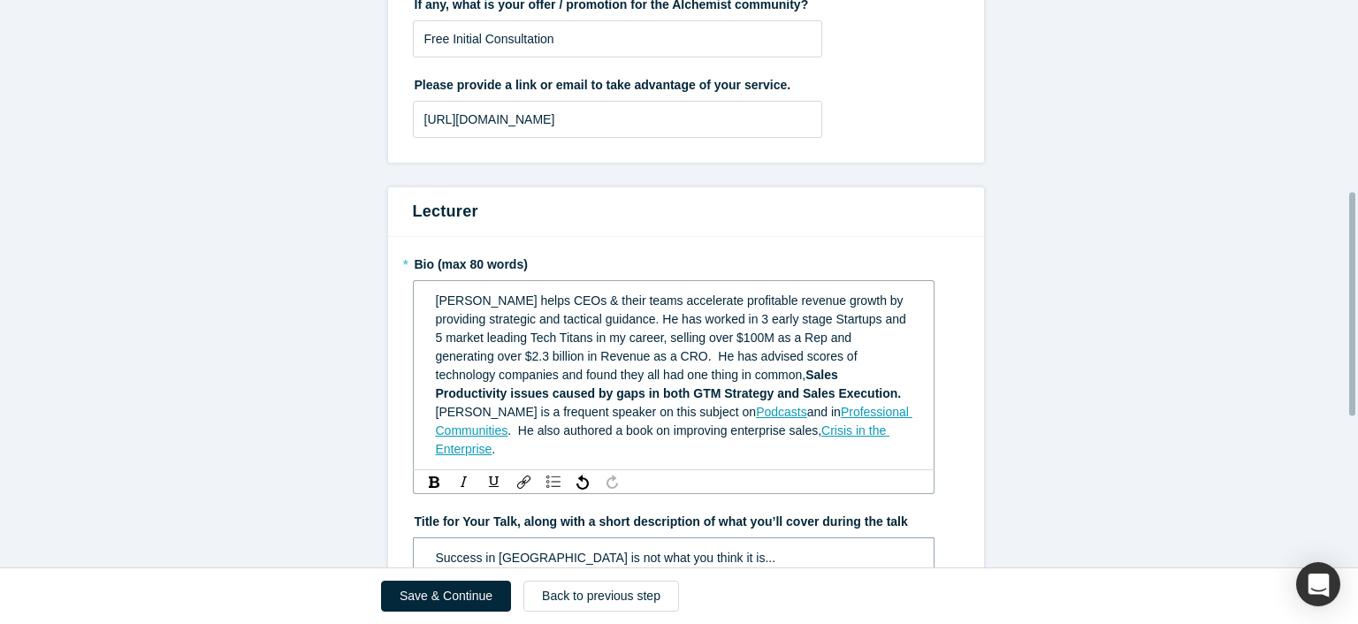
scroll to position [488, 0]
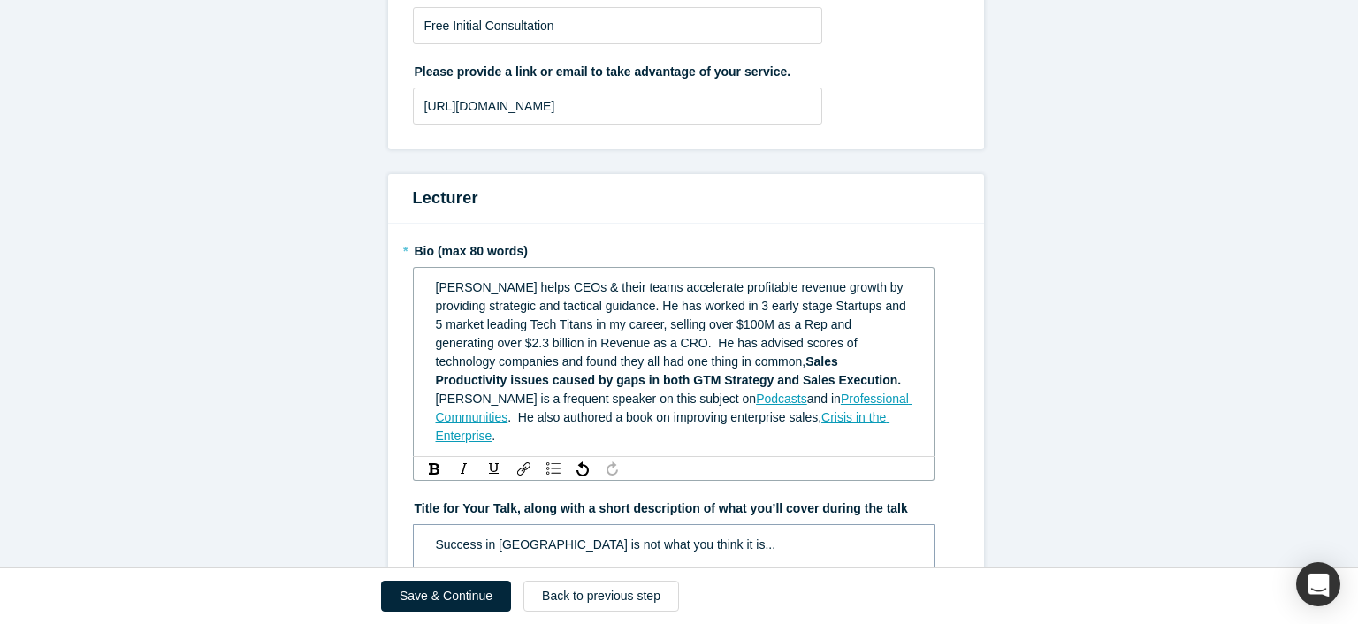
click at [594, 305] on span "[PERSON_NAME] helps CEOs & their teams accelerate profitable revenue growth by …" at bounding box center [673, 324] width 474 height 88
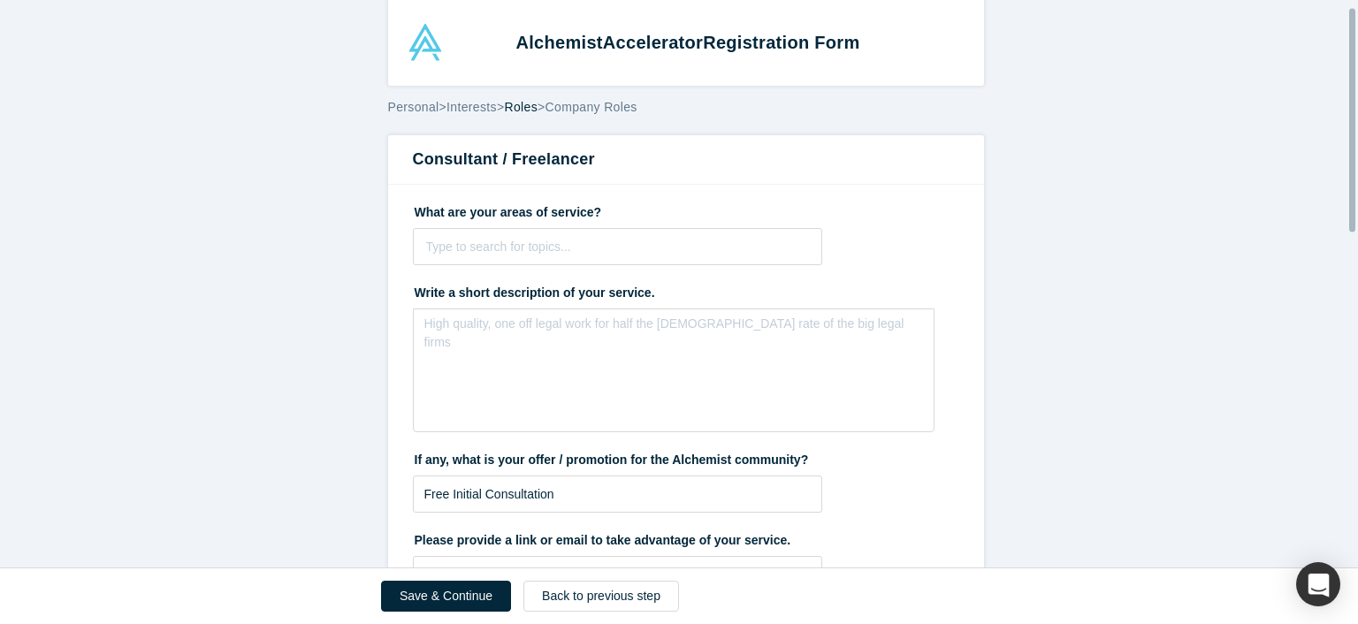
scroll to position [16, 0]
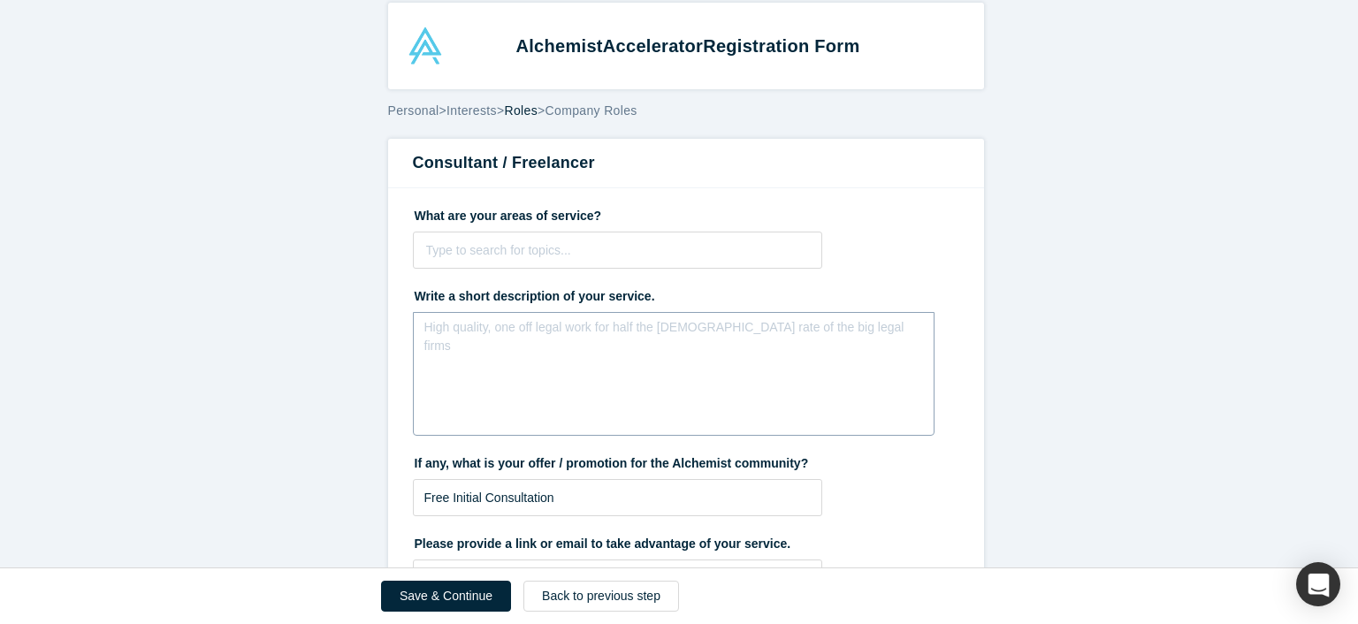
click at [452, 332] on div "rdw-editor" at bounding box center [674, 333] width 477 height 19
click at [601, 247] on div at bounding box center [618, 251] width 384 height 22
paste input "-Go To Market Strategy Advisory Service"
type input "-Go To Market Strategy Advisory Service"
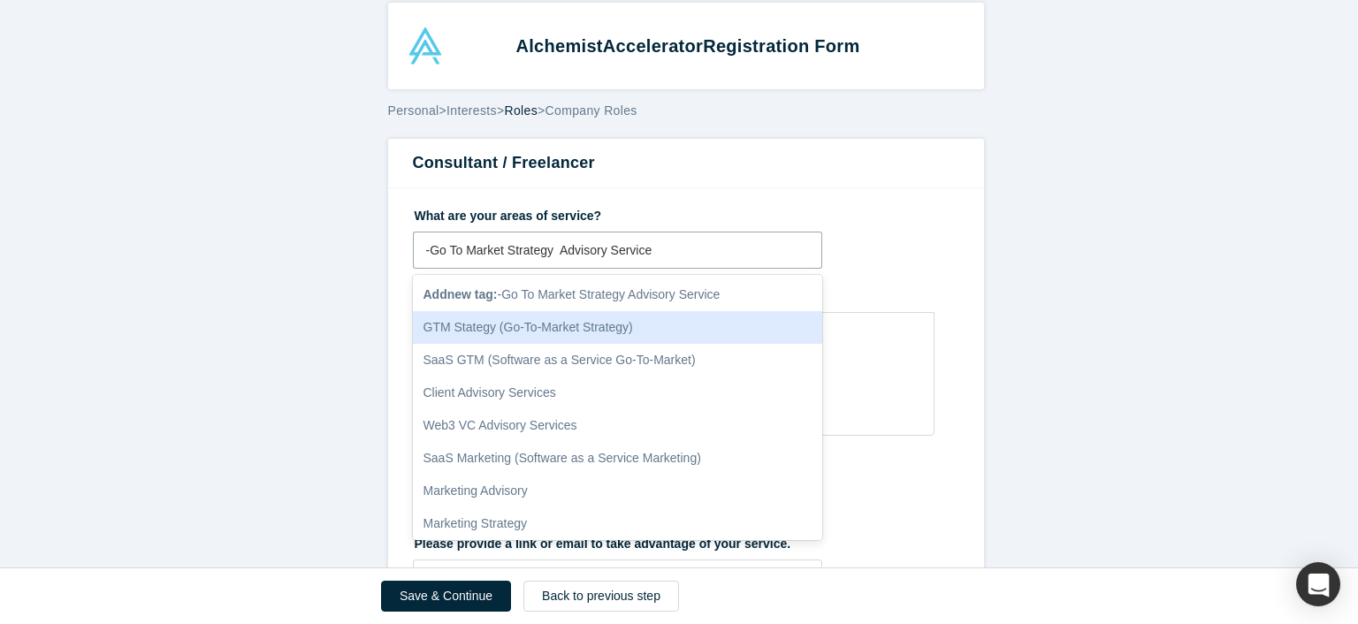
click at [554, 322] on div "GTM Stategy (Go-To-Market Strategy)" at bounding box center [618, 327] width 410 height 33
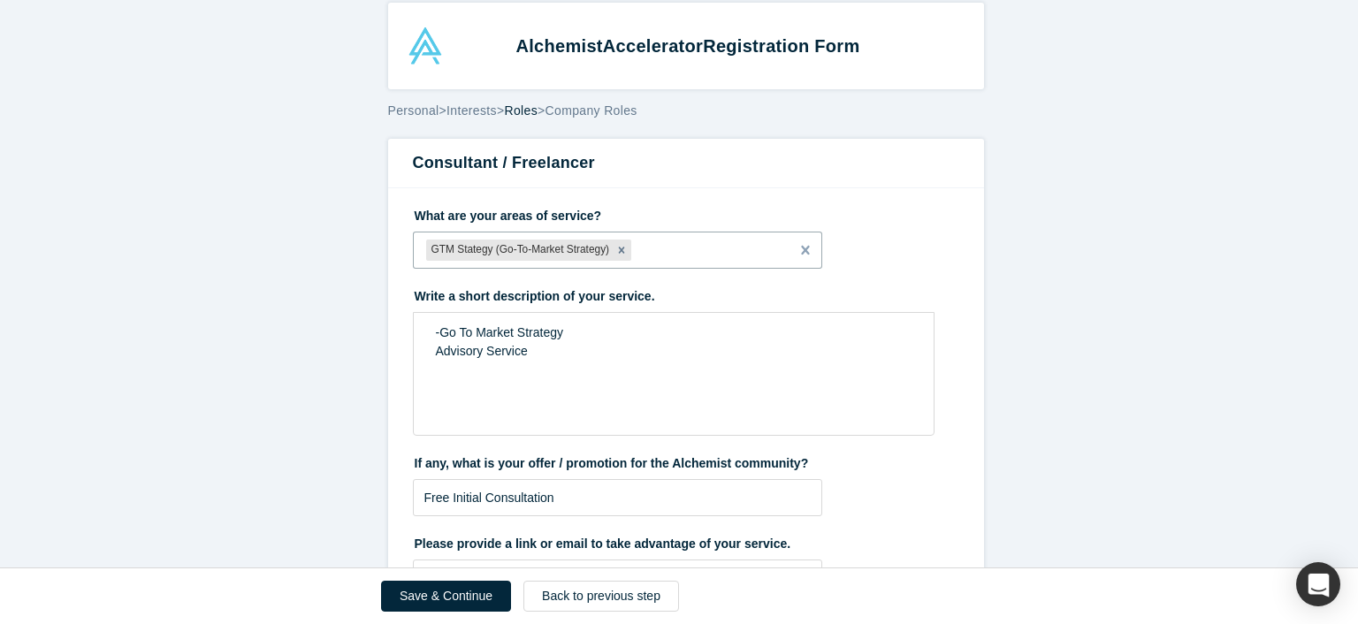
paste input "-Sales Transformation Advisory Service"
type input "-Sales Transformation Advisory Service"
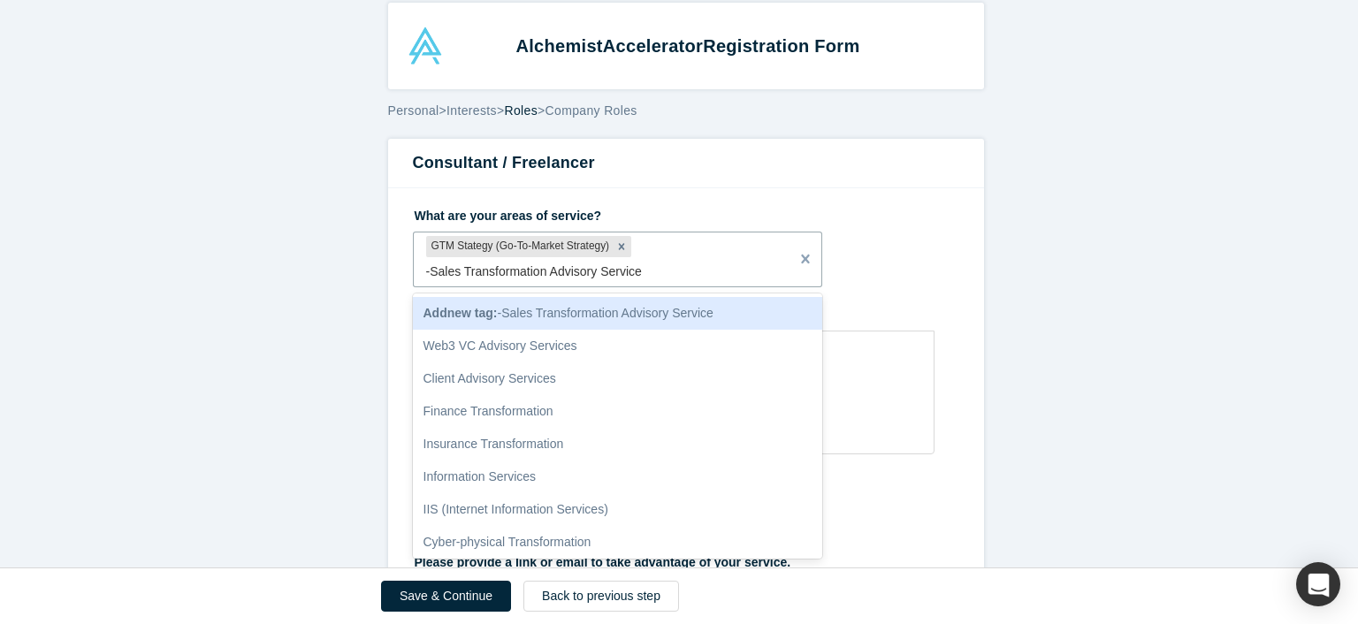
click at [609, 314] on span "Add new tag : -Sales Transformation Advisory Service" at bounding box center [569, 313] width 290 height 14
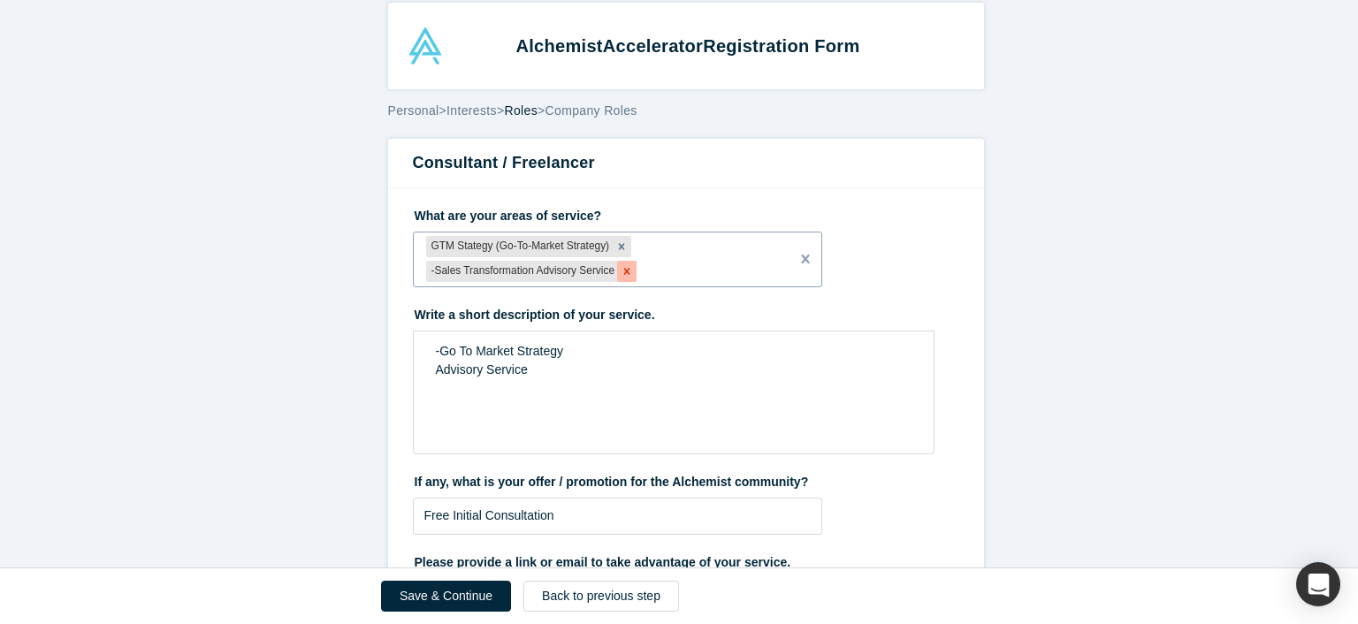
click at [621, 267] on icon "Remove -Sales Transformation Advisory Service" at bounding box center [627, 271] width 12 height 12
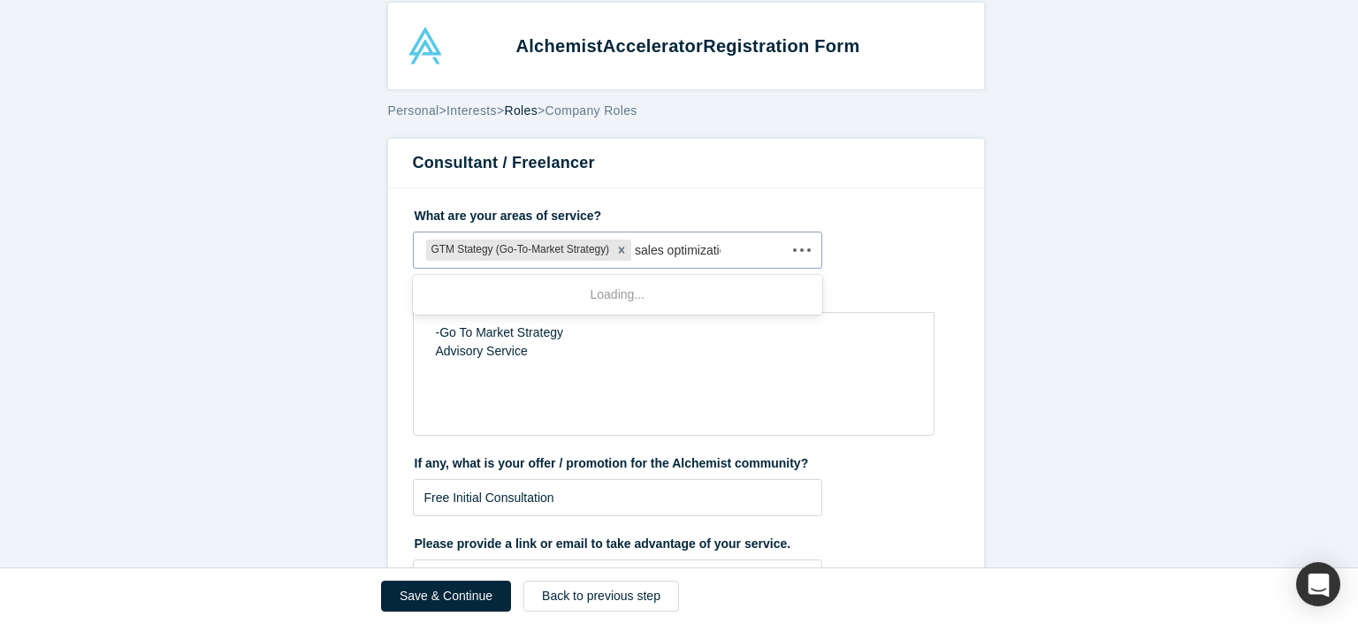
type input "sales optimization"
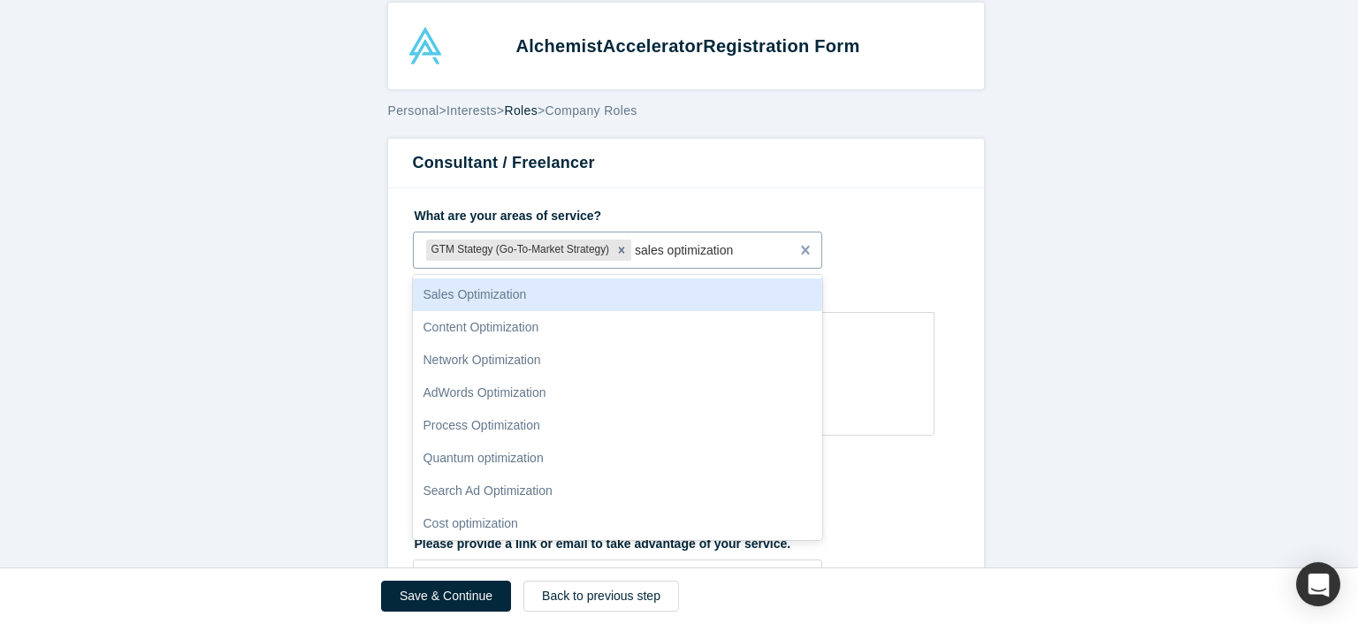
click at [608, 279] on div "Sales Optimization" at bounding box center [618, 295] width 410 height 33
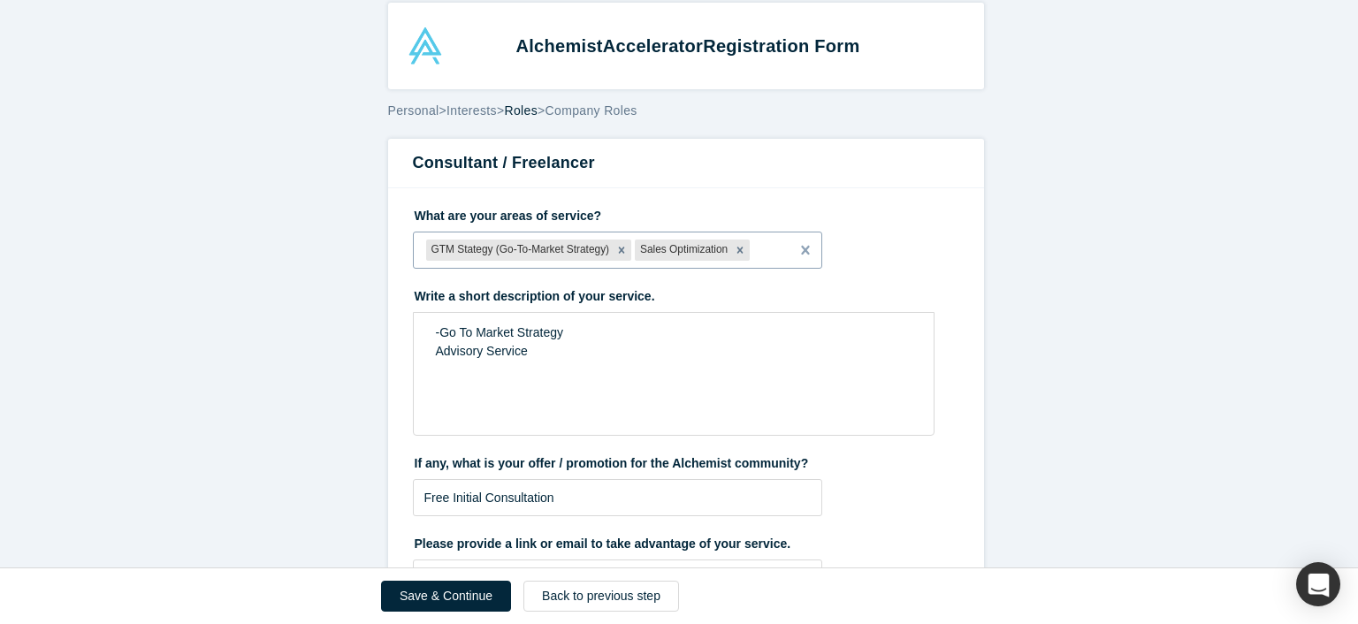
paste input "-AI Assessment,Training & Enablement"
type input "-AI Assessment,Training & Enablement"
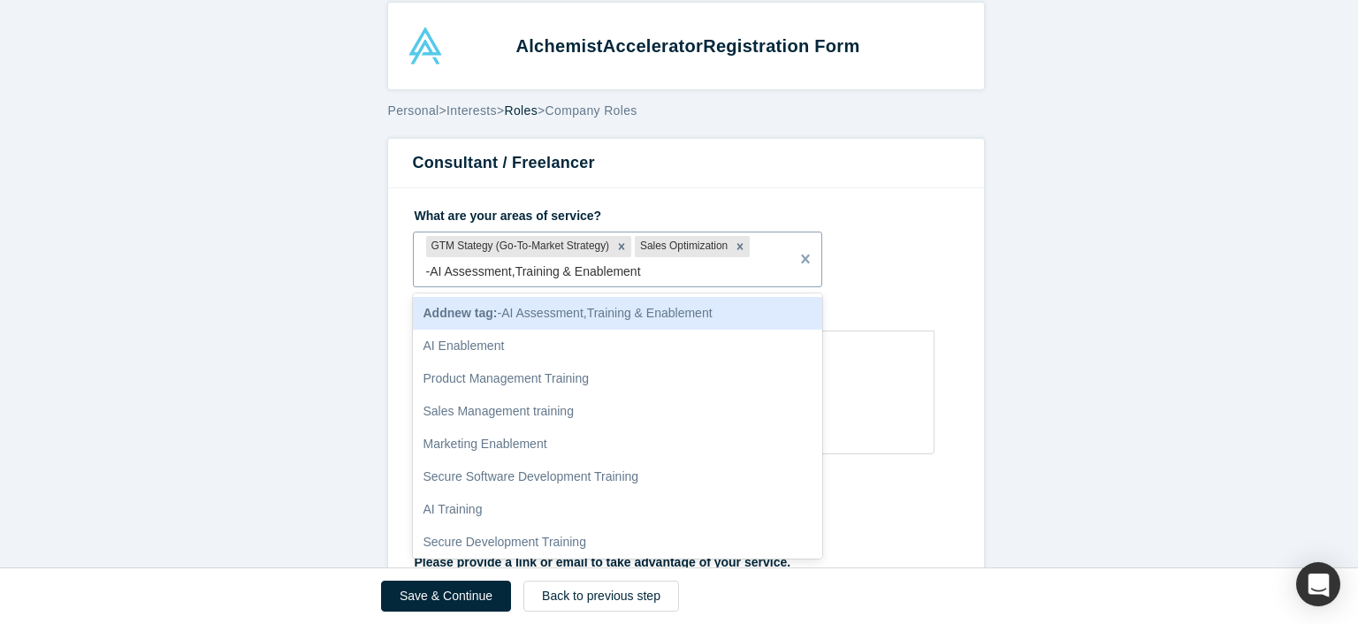
click at [597, 310] on span "Add new tag : -AI Assessment,Training & Enablement" at bounding box center [568, 313] width 289 height 14
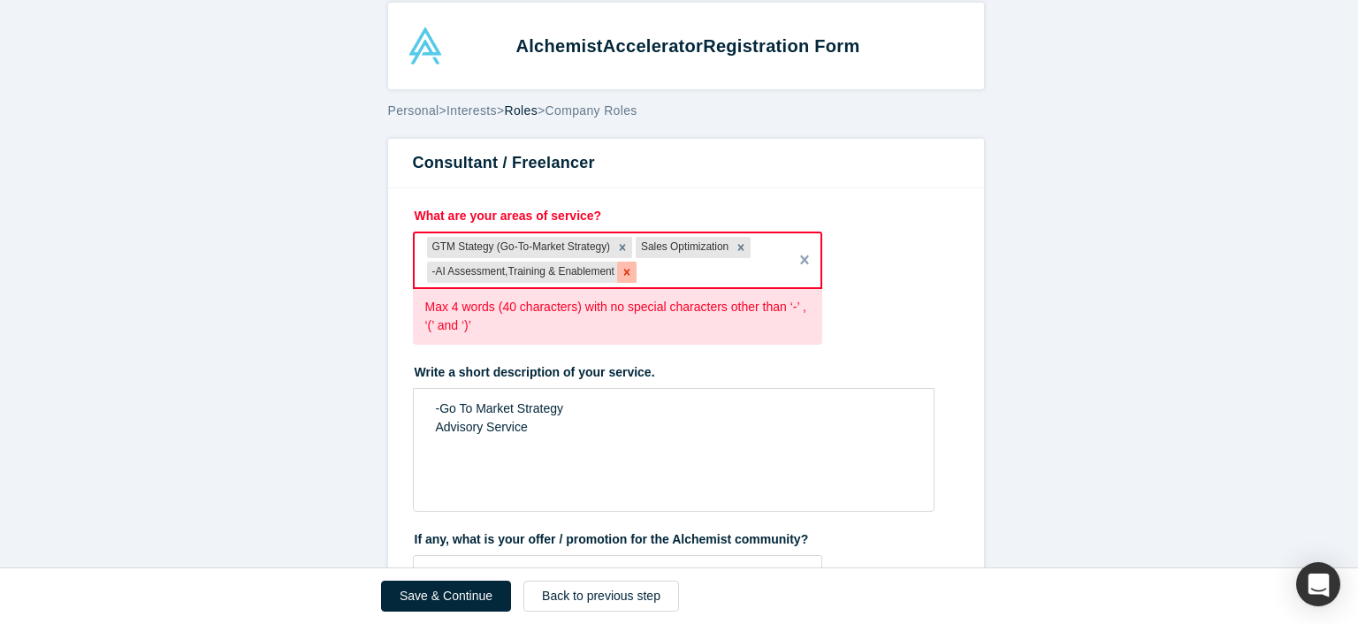
click at [621, 272] on icon "Remove -AI Assessment,Training & Enablement" at bounding box center [627, 272] width 12 height 12
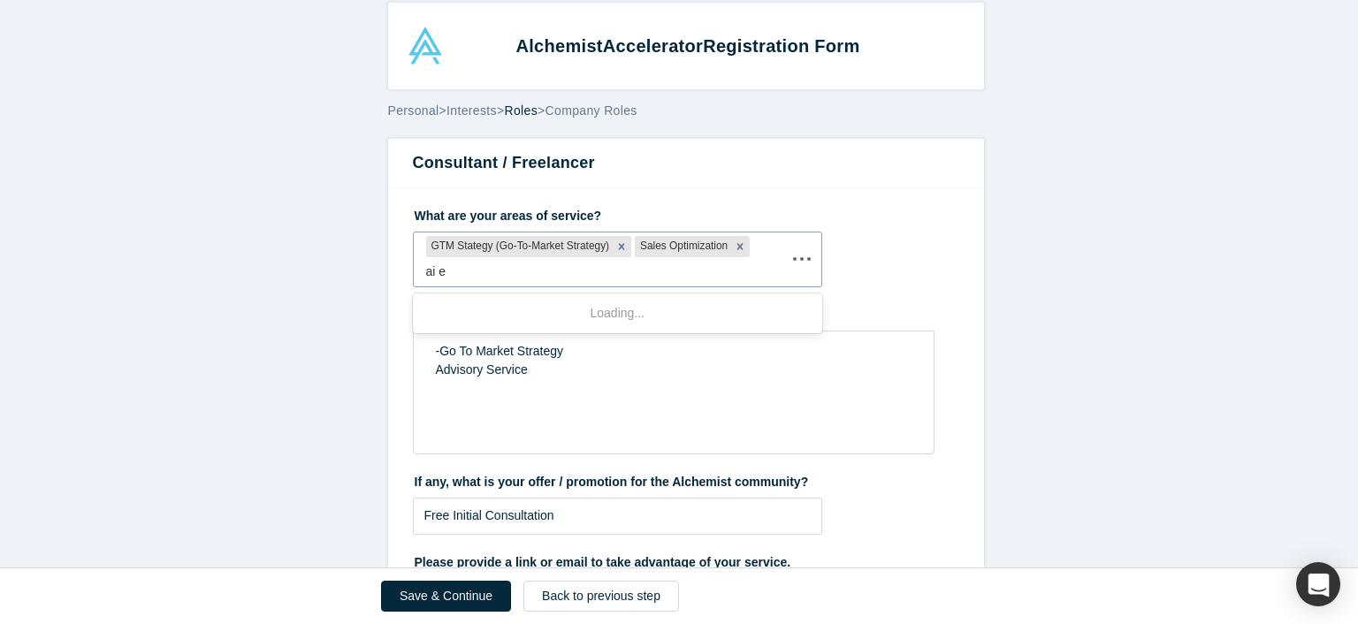
type input "ai en"
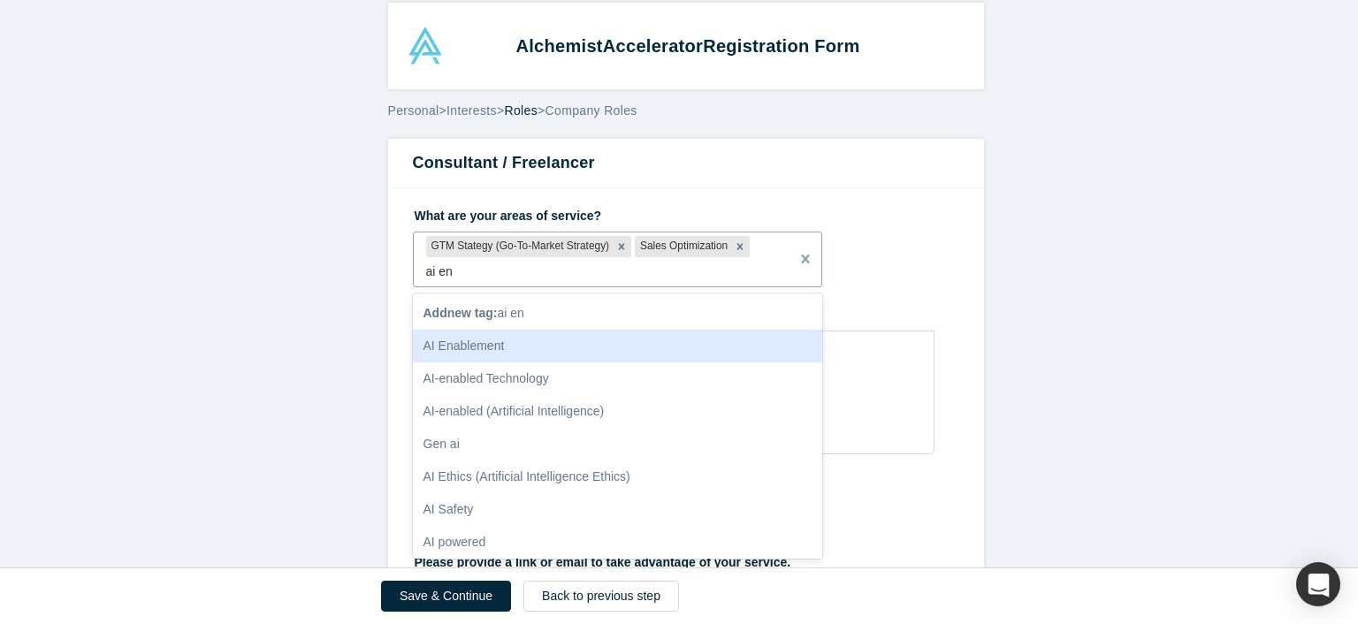
click at [509, 338] on div "AI Enablement" at bounding box center [618, 346] width 410 height 33
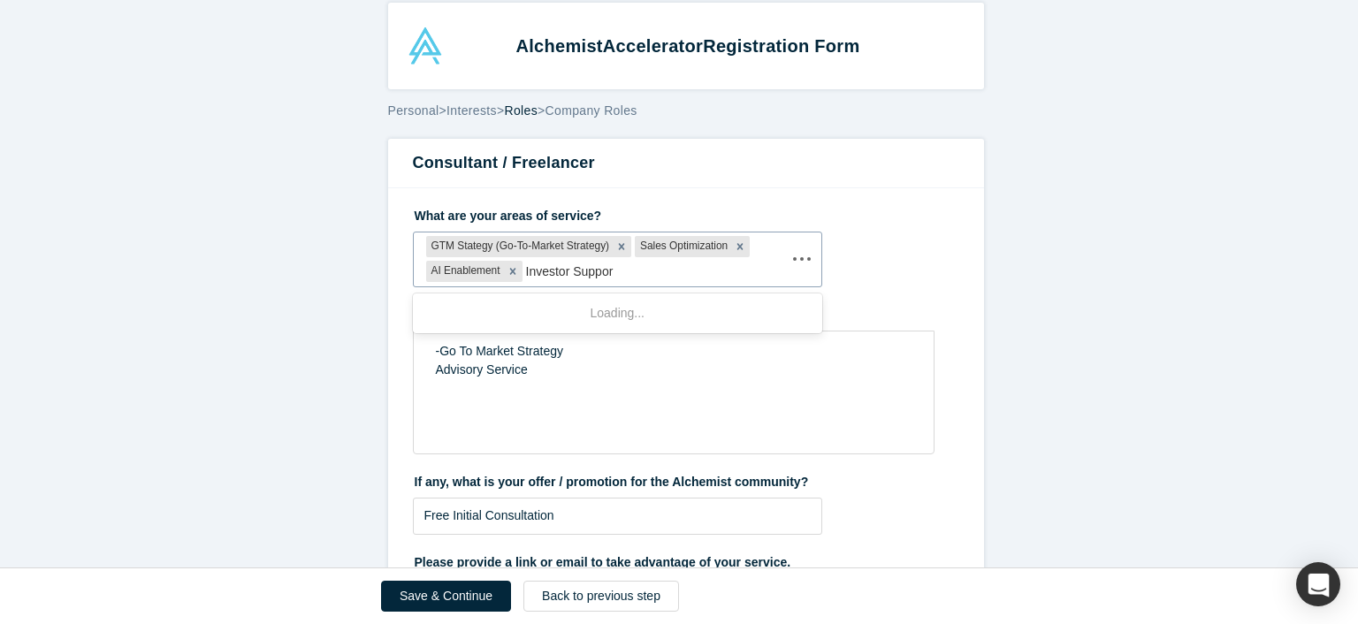
type input "Investor Support"
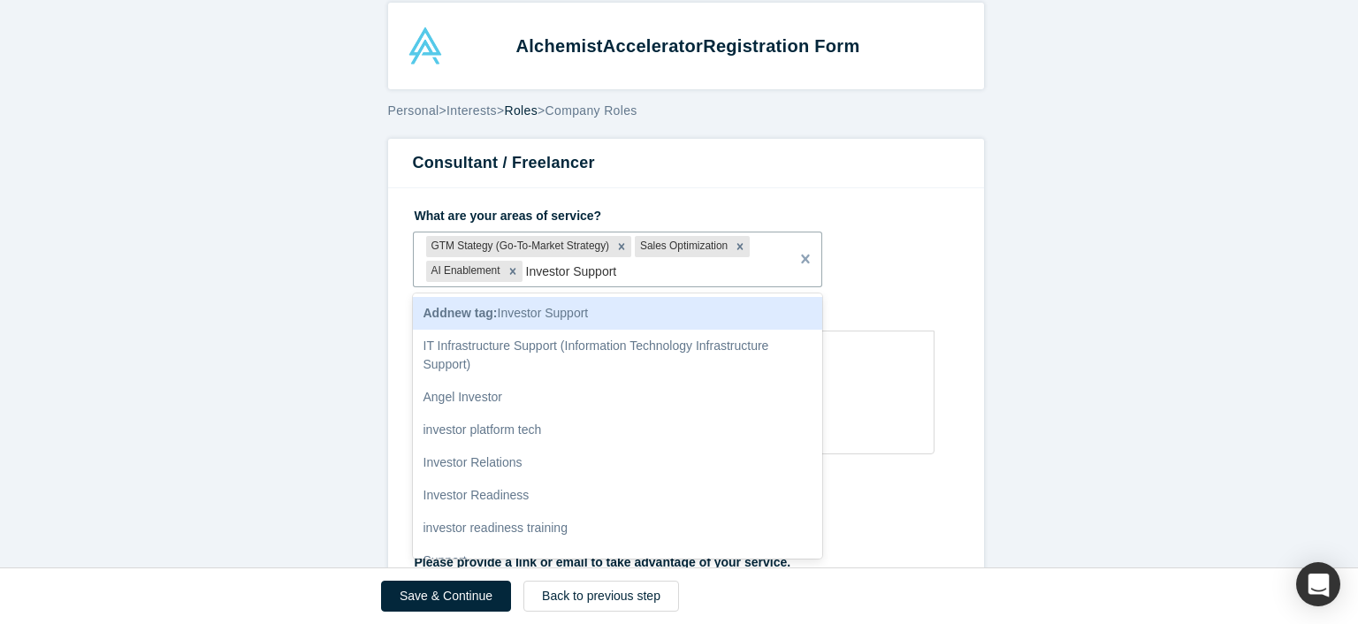
click at [551, 307] on span "Add new tag : Investor Support" at bounding box center [506, 313] width 165 height 14
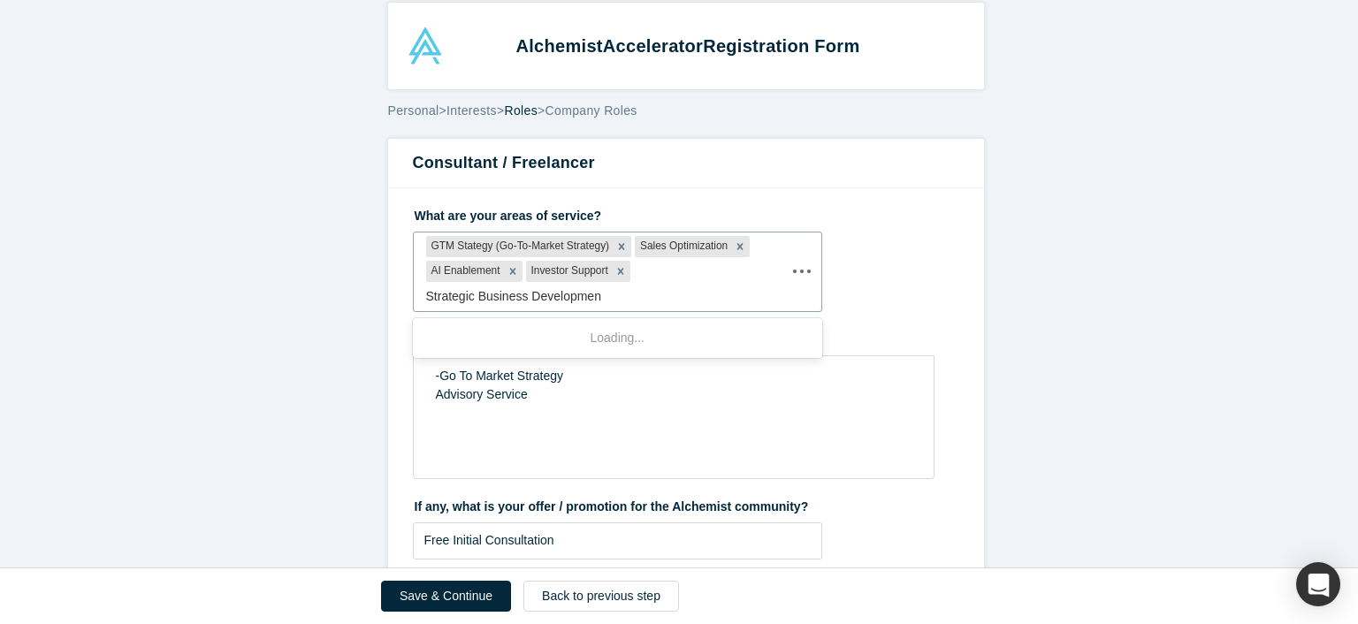
type input "Strategic Business Development"
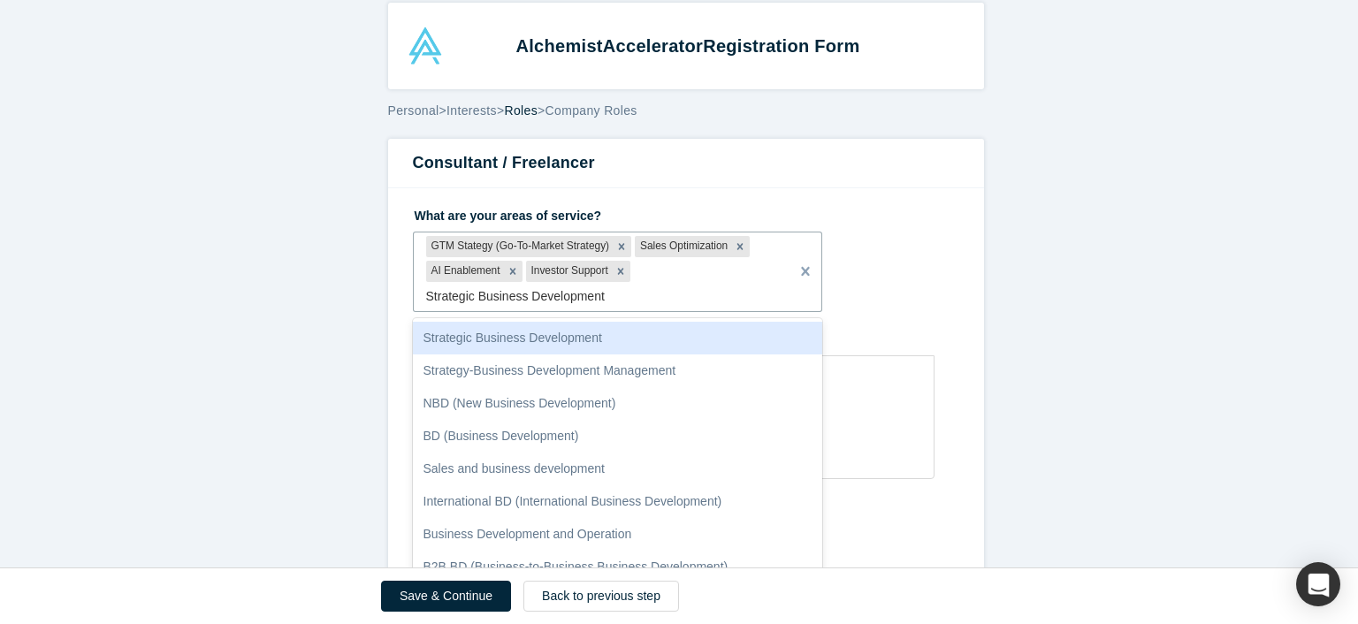
click at [523, 332] on div "Strategic Business Development" at bounding box center [618, 338] width 410 height 33
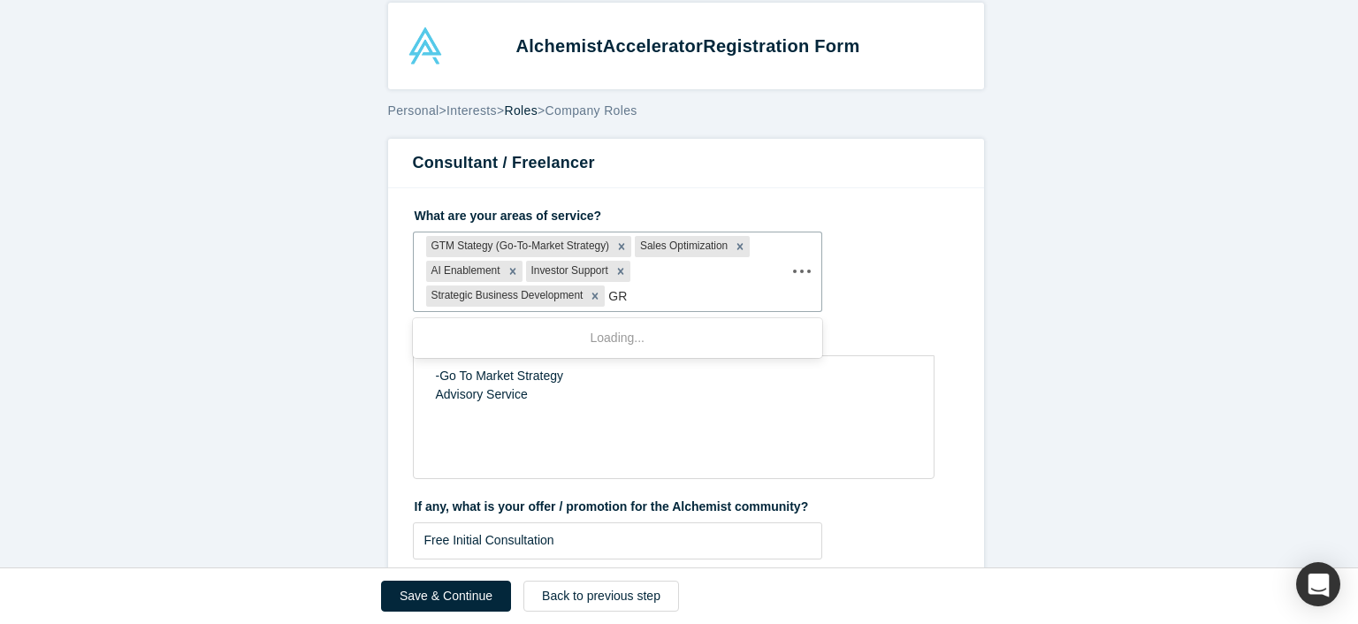
type input "G"
type input "Fractional CRO"
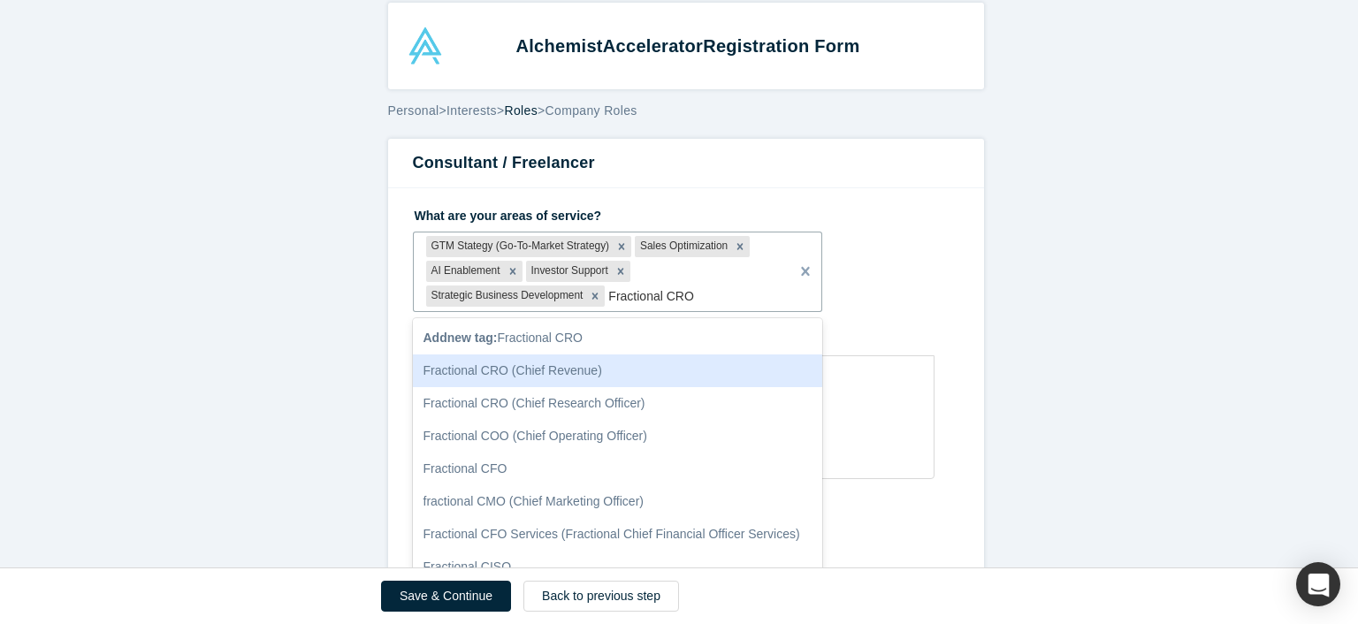
click at [524, 370] on div "Fractional CRO (Chief Revenue)" at bounding box center [618, 371] width 410 height 33
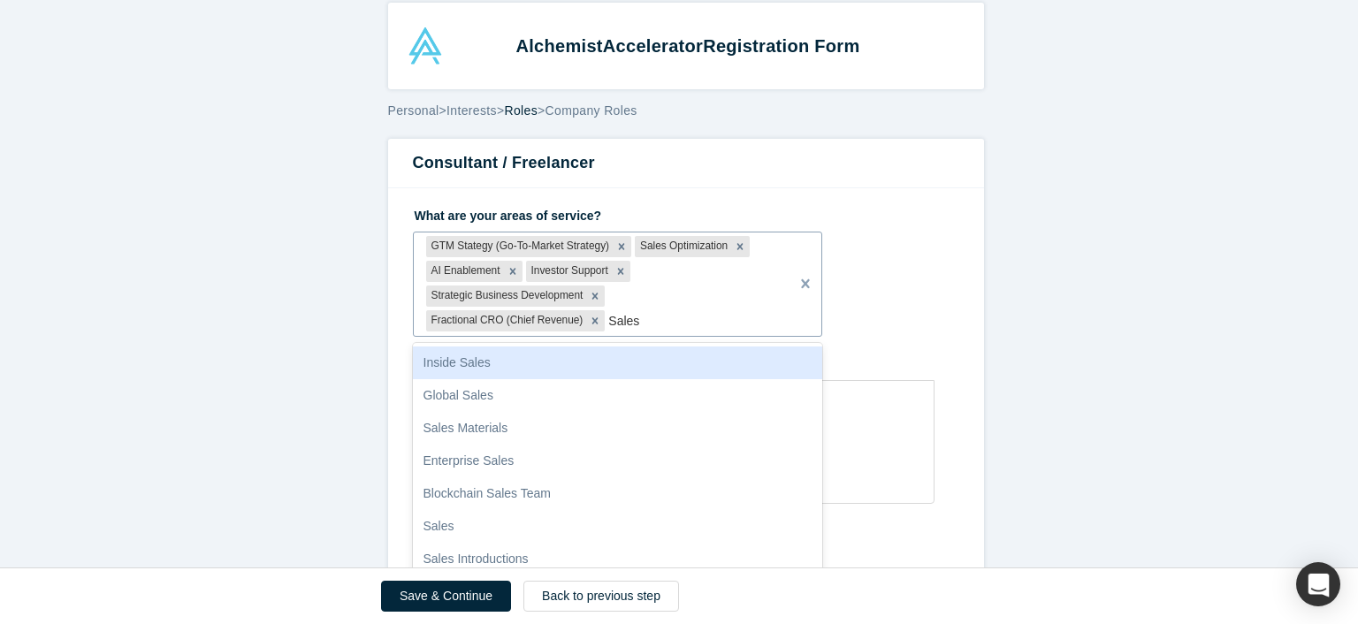
type input "Sales C"
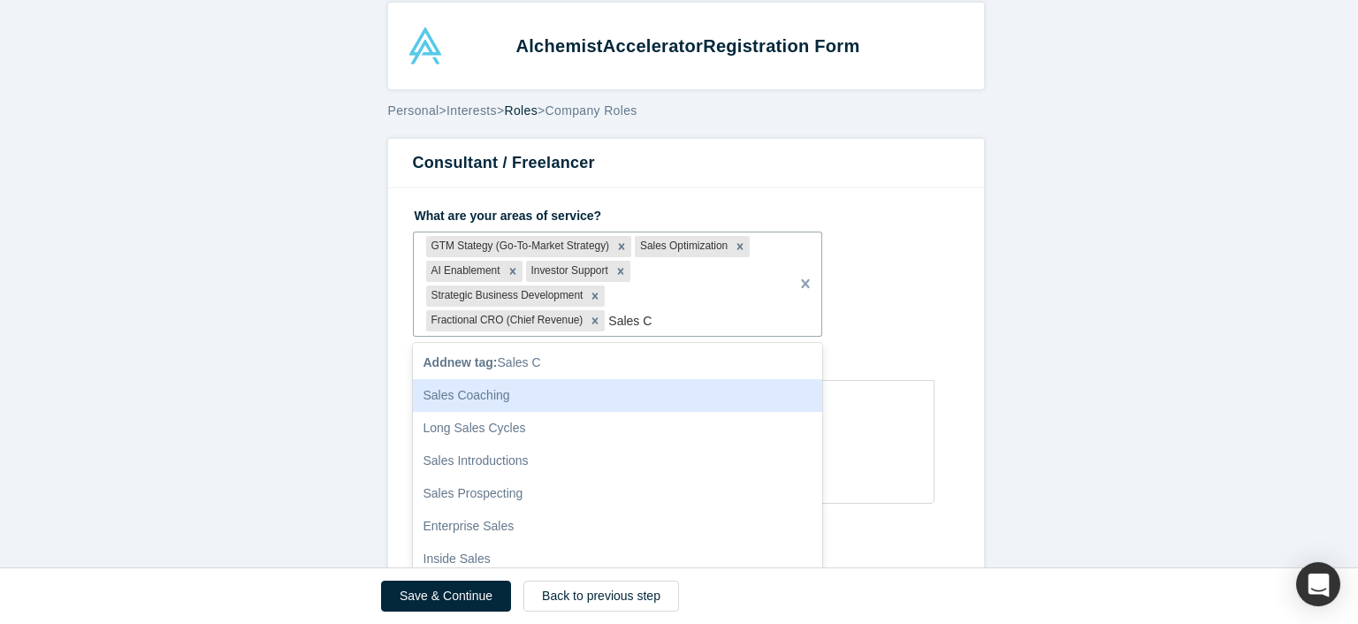
click at [431, 399] on div "Sales Coaching" at bounding box center [618, 395] width 410 height 33
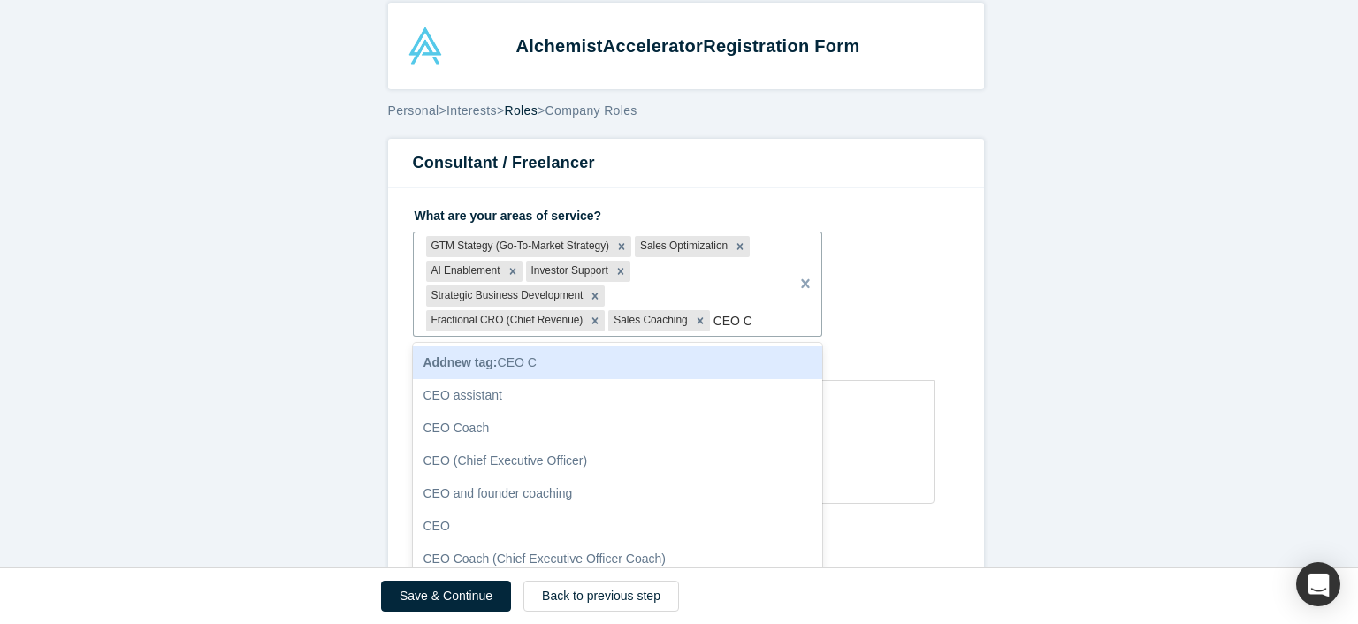
type input "CEO Co"
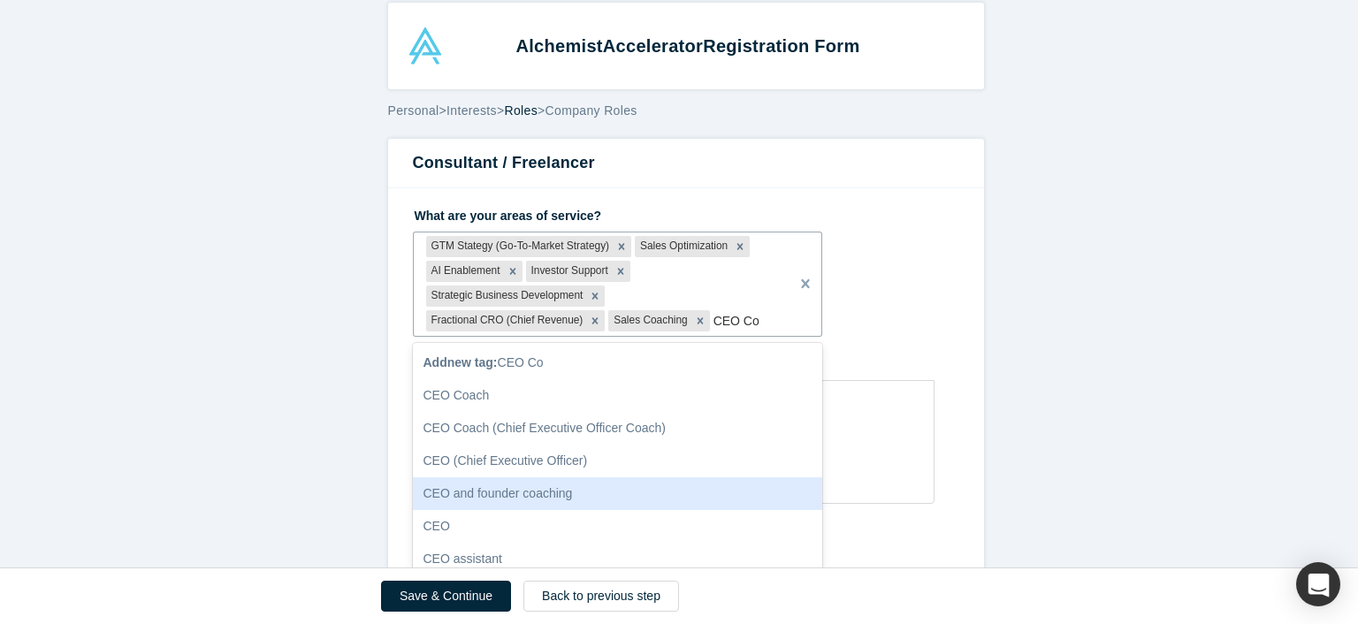
click at [455, 496] on div "CEO and founder coaching" at bounding box center [618, 493] width 410 height 33
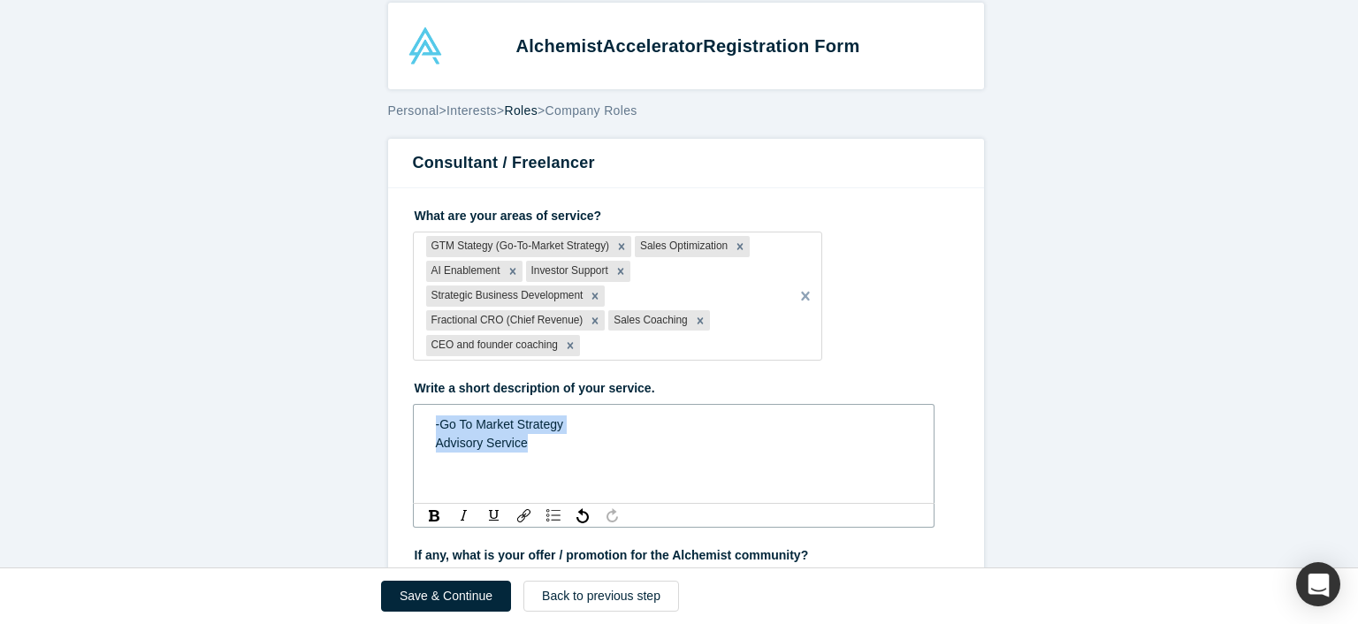
drag, startPoint x: 531, startPoint y: 424, endPoint x: 414, endPoint y: 399, distance: 119.5
click at [414, 404] on div "-Go To Market Strategy Advisory Service" at bounding box center [674, 454] width 522 height 100
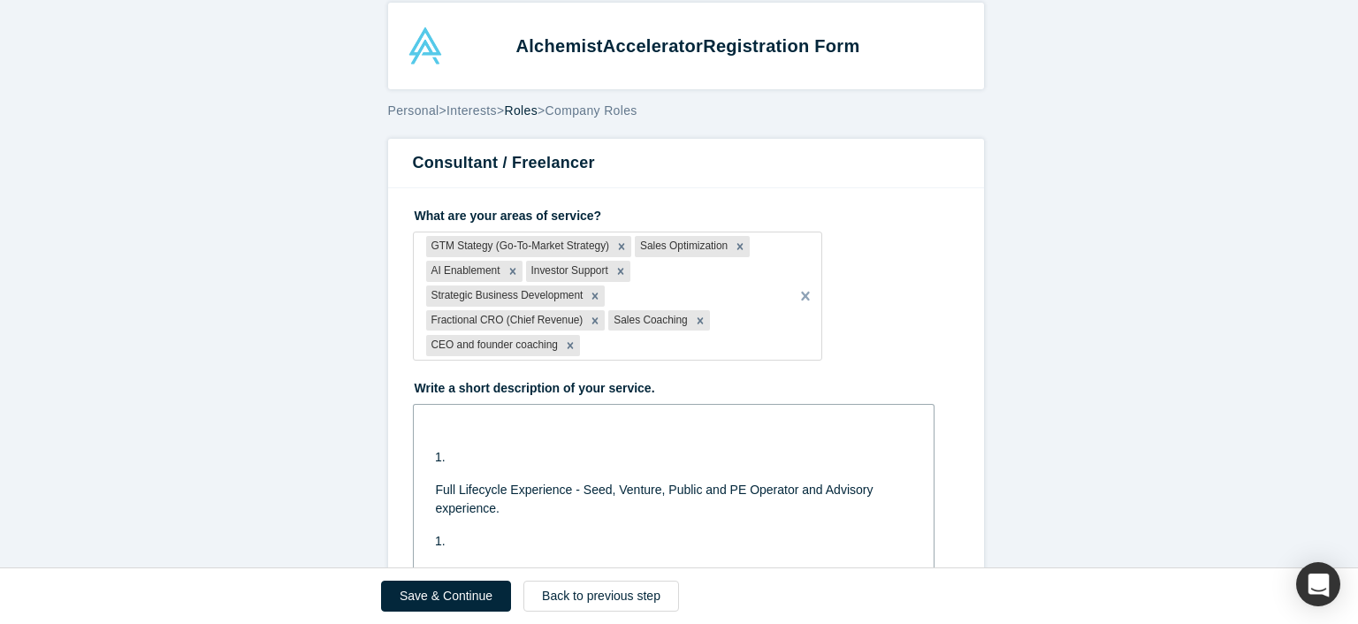
click at [454, 448] on li "rdw-editor" at bounding box center [683, 457] width 458 height 19
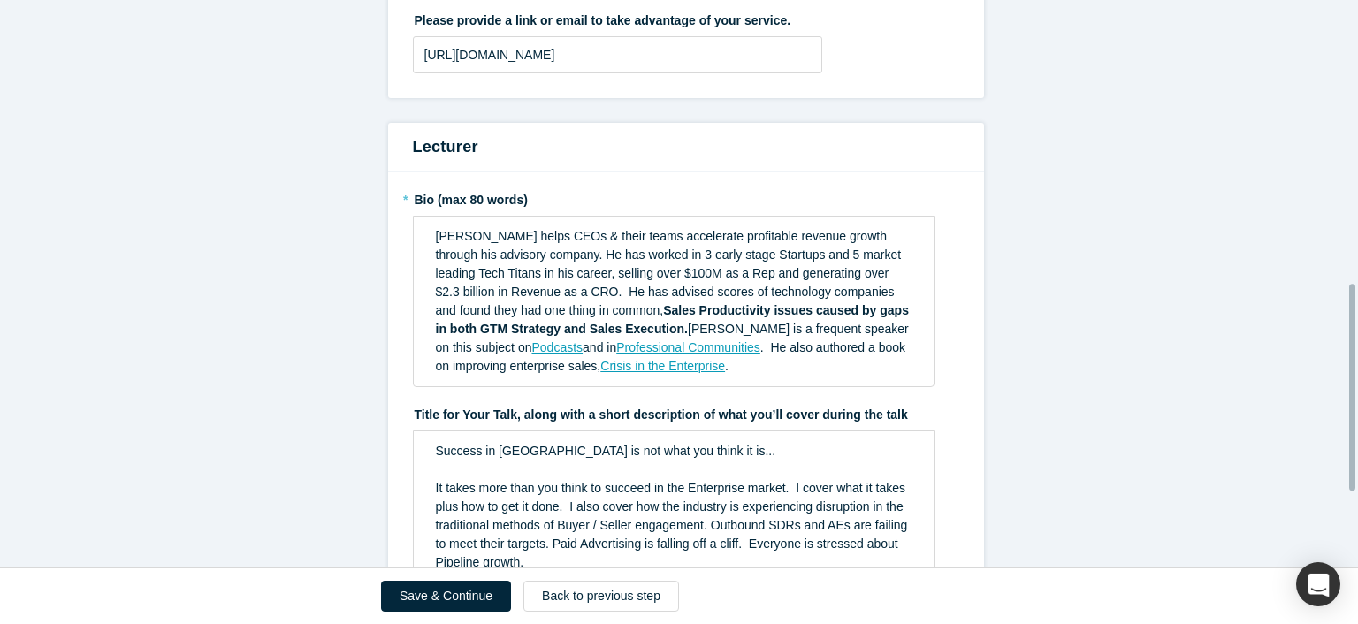
scroll to position [788, 0]
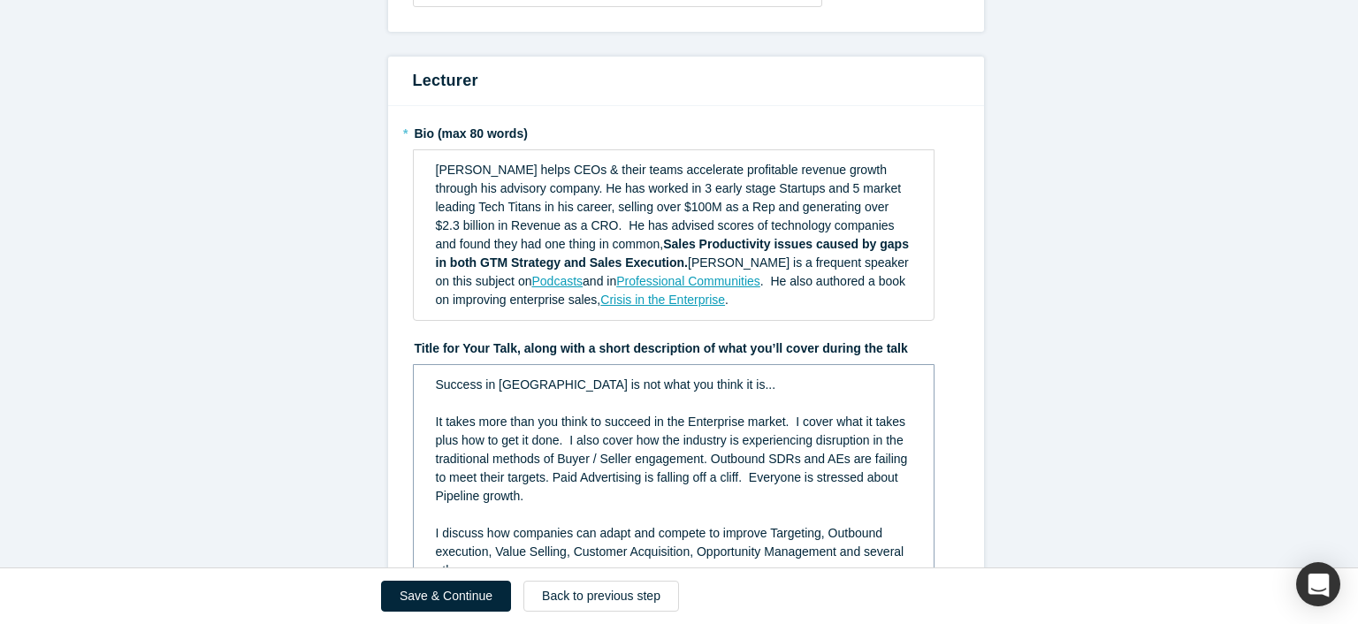
click at [436, 378] on span "Success in [GEOGRAPHIC_DATA] is not what you think it is..." at bounding box center [606, 385] width 340 height 14
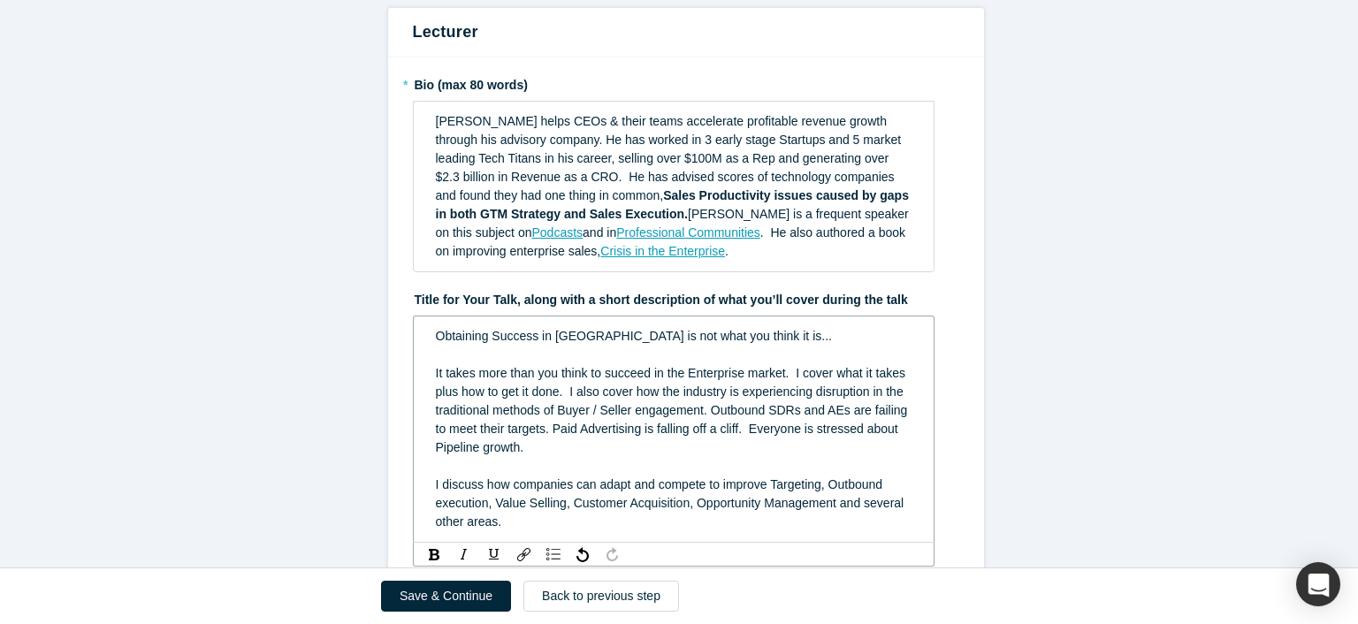
click at [530, 366] on span "It takes more than you think to succeed in the Enterprise market. I cover what …" at bounding box center [674, 410] width 476 height 88
click at [554, 366] on span "It takes more than you think to succeed in the Enterprise market. I cover what …" at bounding box center [674, 410] width 476 height 88
click at [589, 386] on span "It takes more than most Founders think to succeed in the Enterprise market. I c…" at bounding box center [674, 410] width 476 height 88
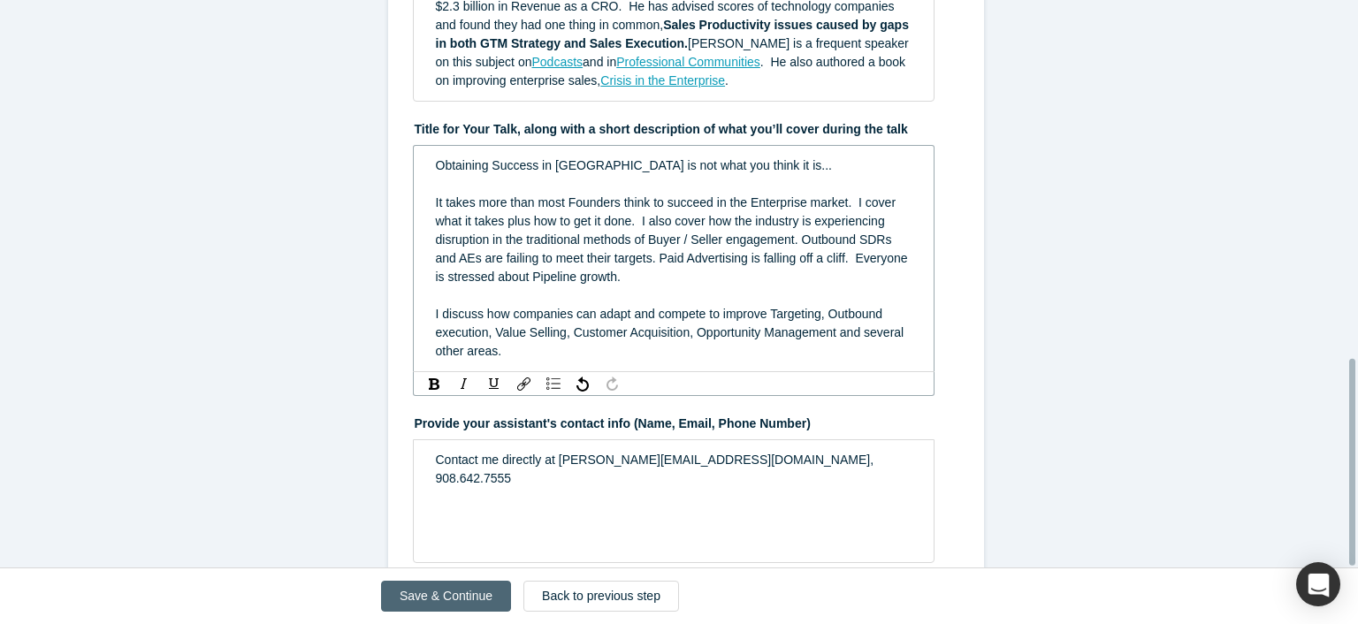
scroll to position [958, 0]
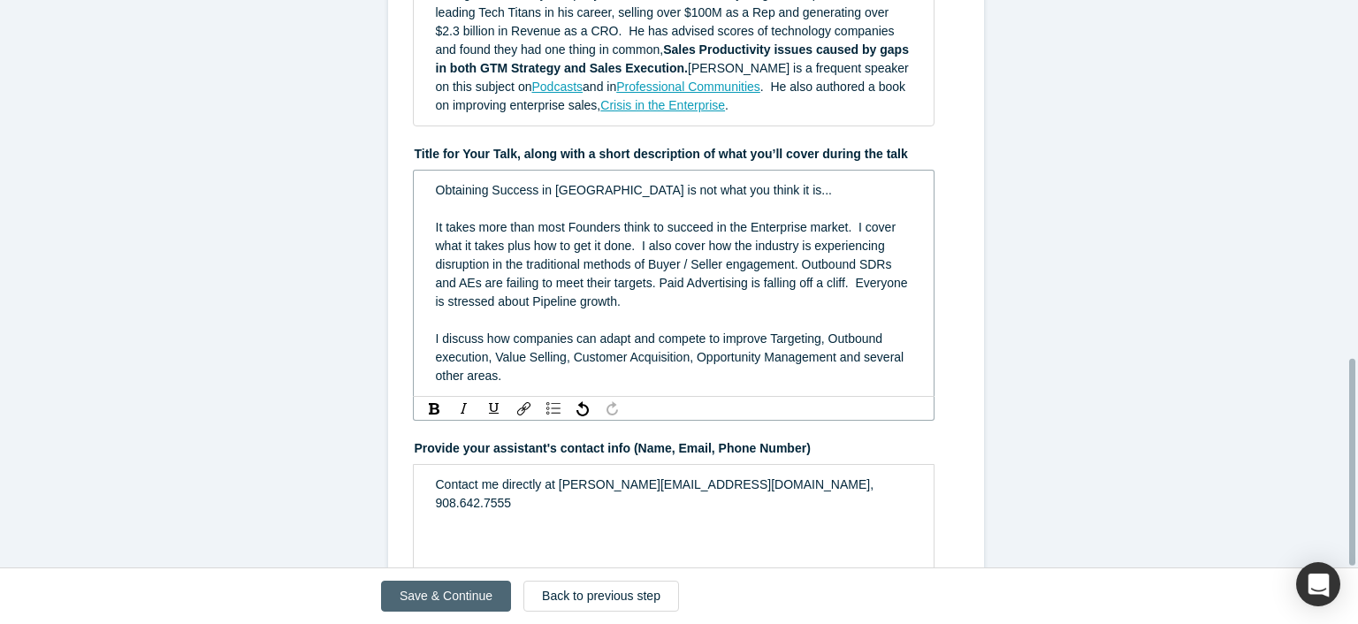
click at [463, 605] on button "Save & Continue" at bounding box center [446, 596] width 130 height 31
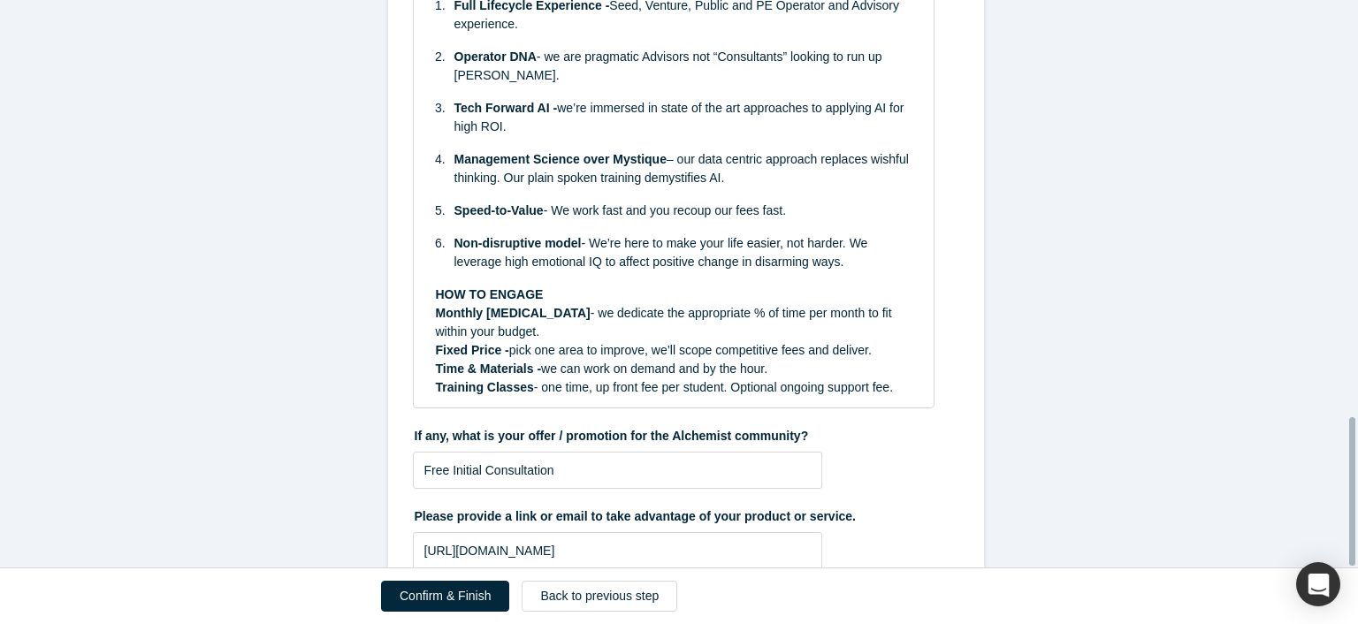
scroll to position [1595, 0]
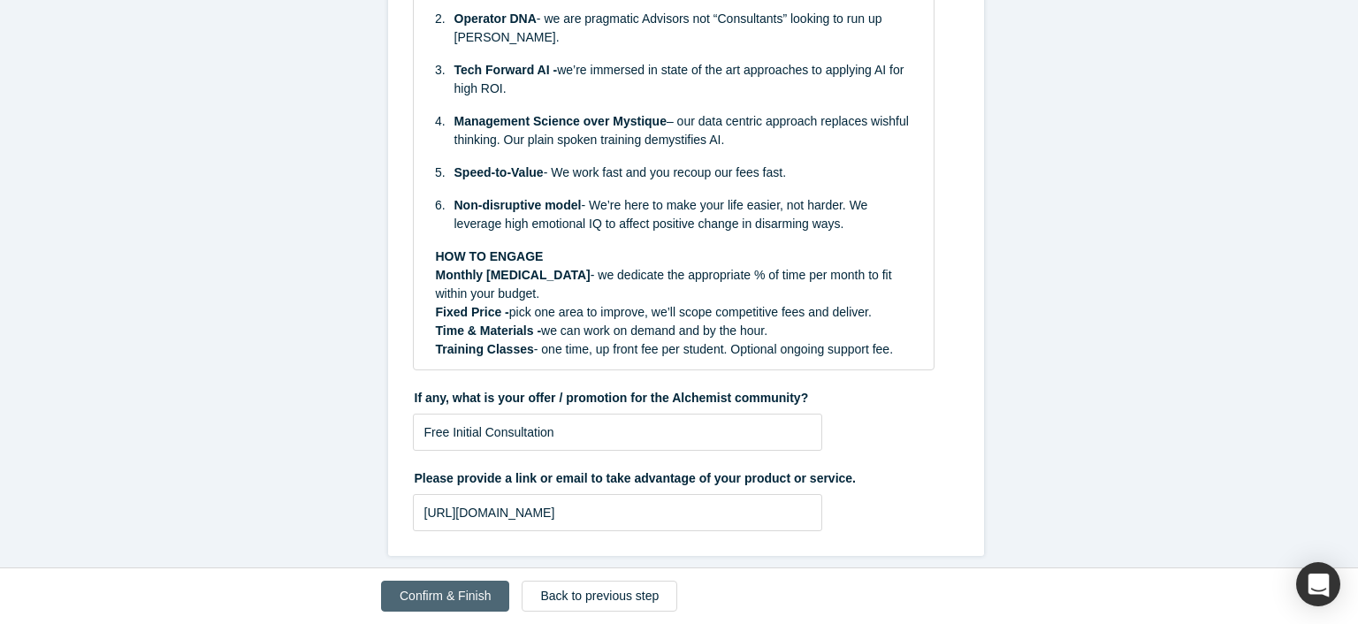
click at [432, 593] on button "Confirm & Finish" at bounding box center [445, 596] width 128 height 31
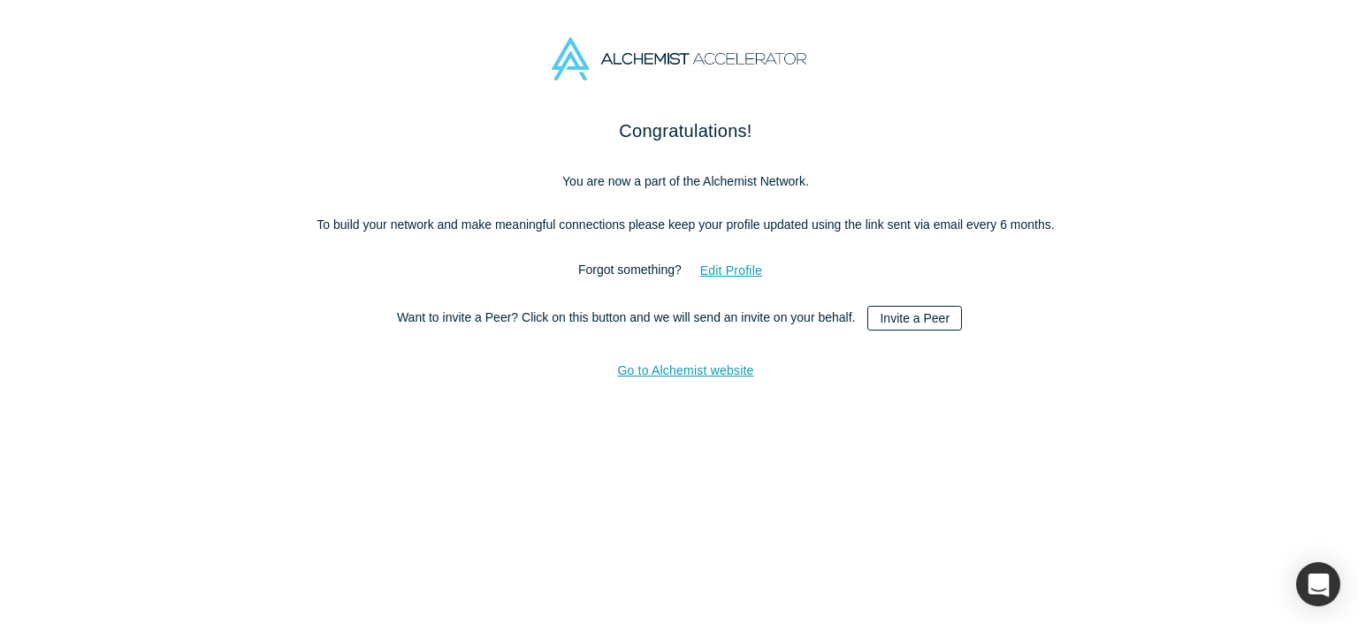
click at [893, 320] on link "Invite a Peer" at bounding box center [914, 318] width 95 height 25
